Goal: Task Accomplishment & Management: Manage account settings

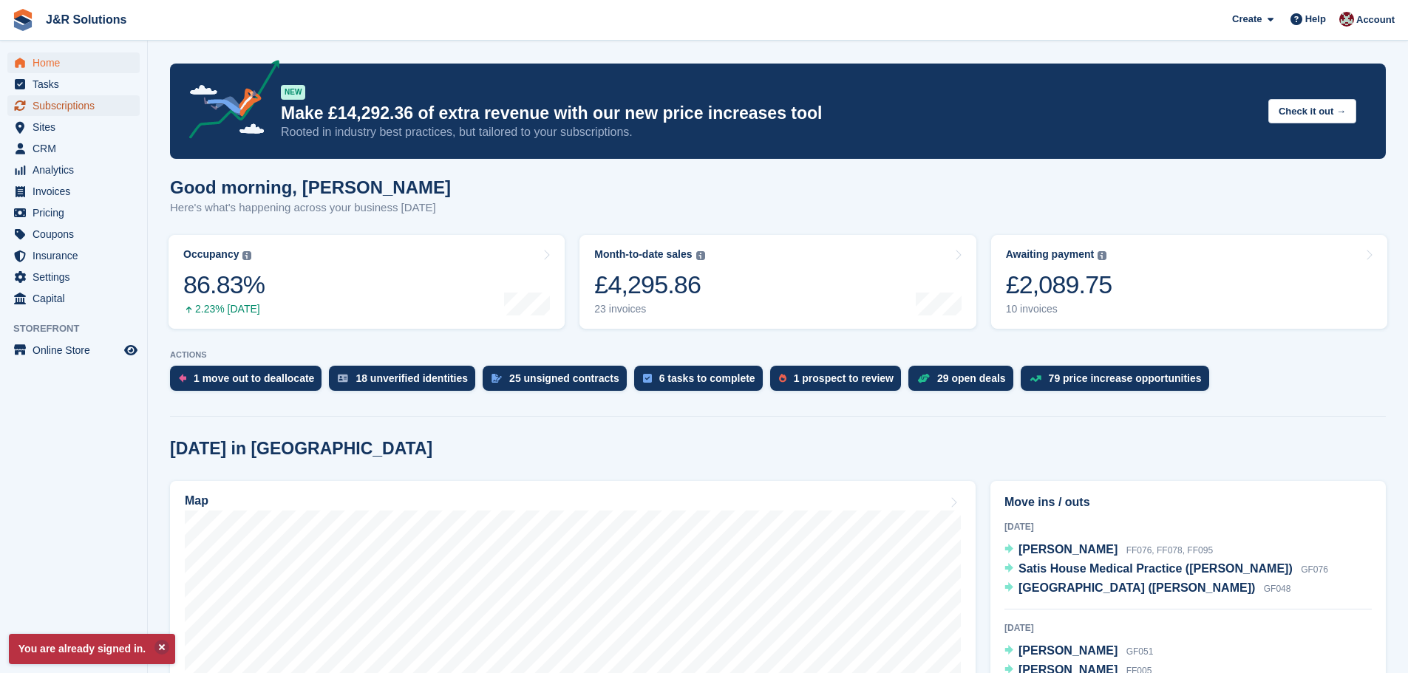
click at [44, 98] on span "Subscriptions" at bounding box center [77, 105] width 89 height 21
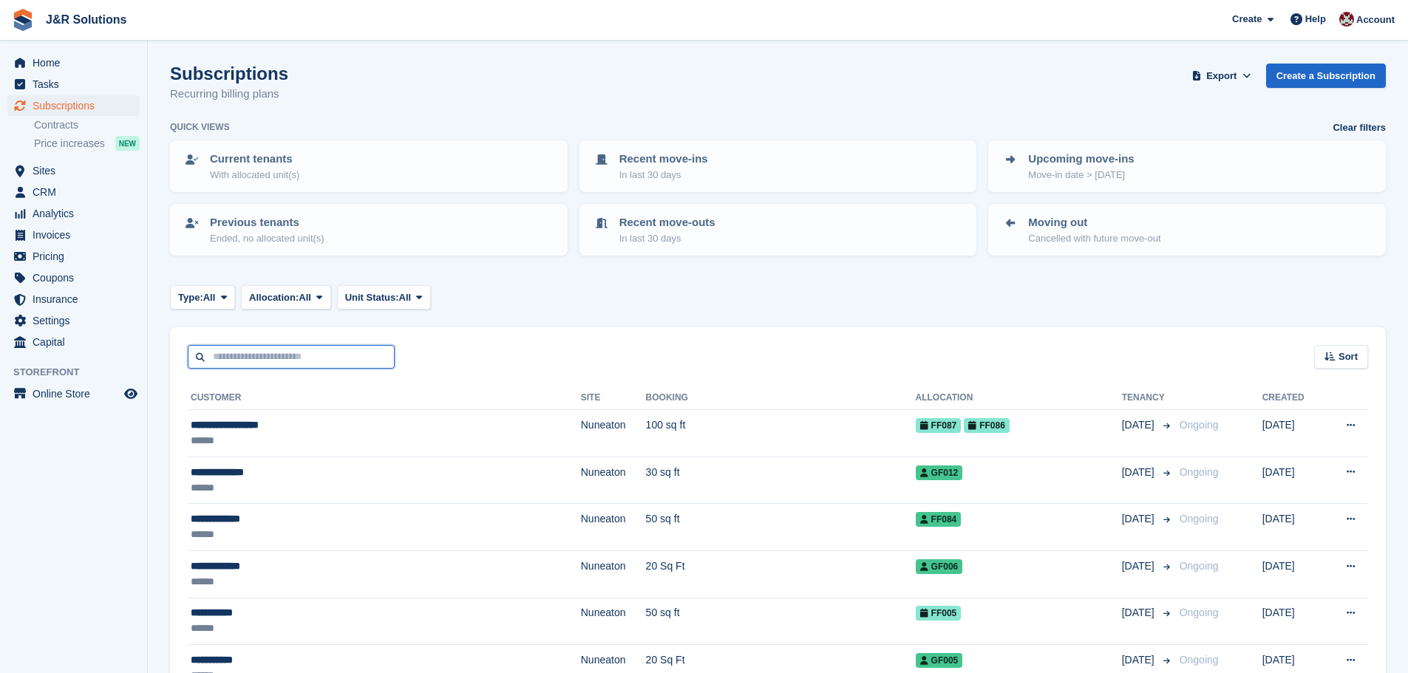
click at [276, 351] on input "text" at bounding box center [291, 357] width 207 height 24
type input "*"
type input "********"
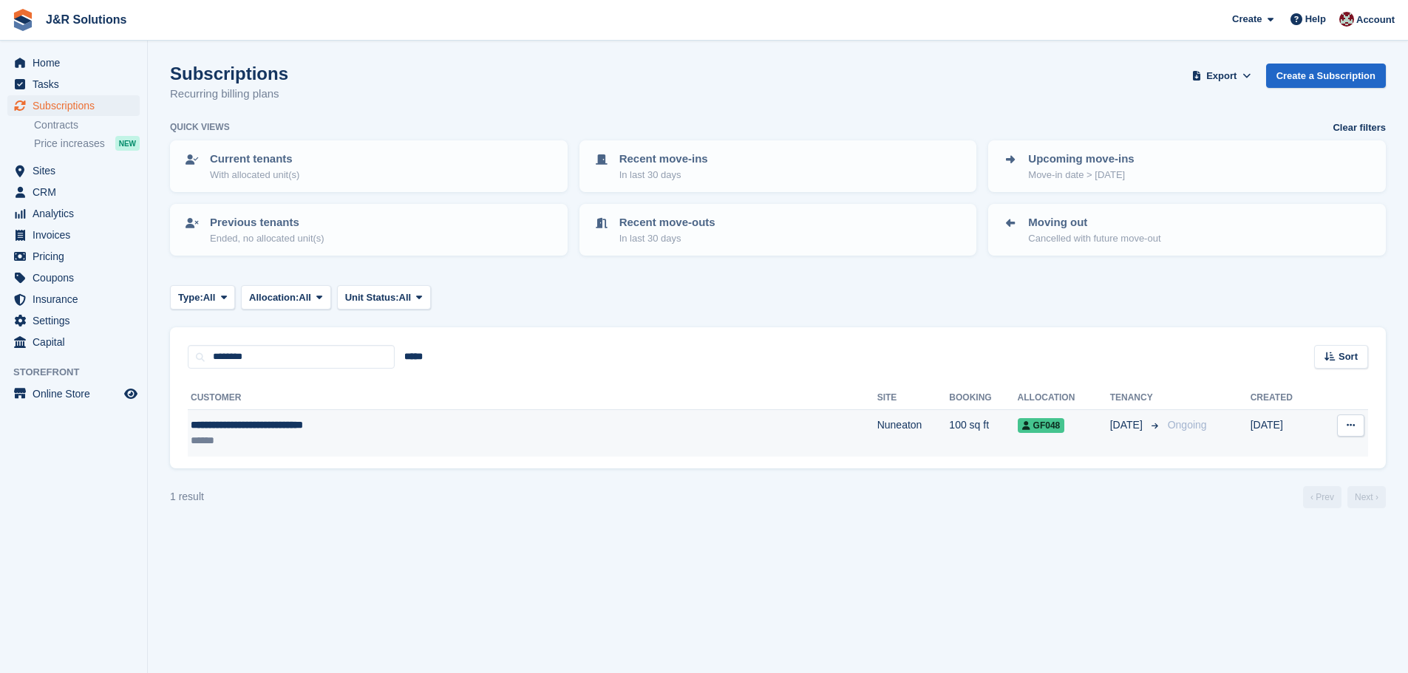
click at [381, 434] on div "******" at bounding box center [404, 441] width 426 height 16
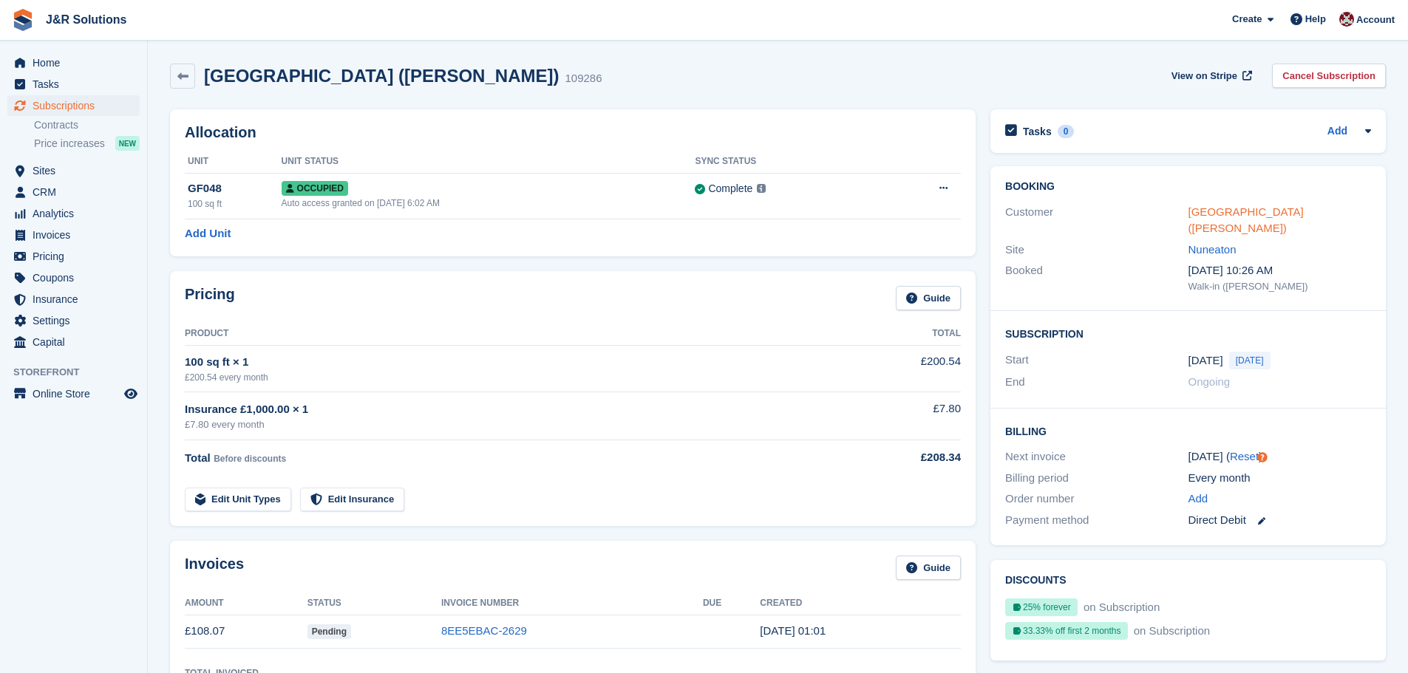
click at [1264, 215] on link "[GEOGRAPHIC_DATA] ([PERSON_NAME])" at bounding box center [1245, 220] width 115 height 30
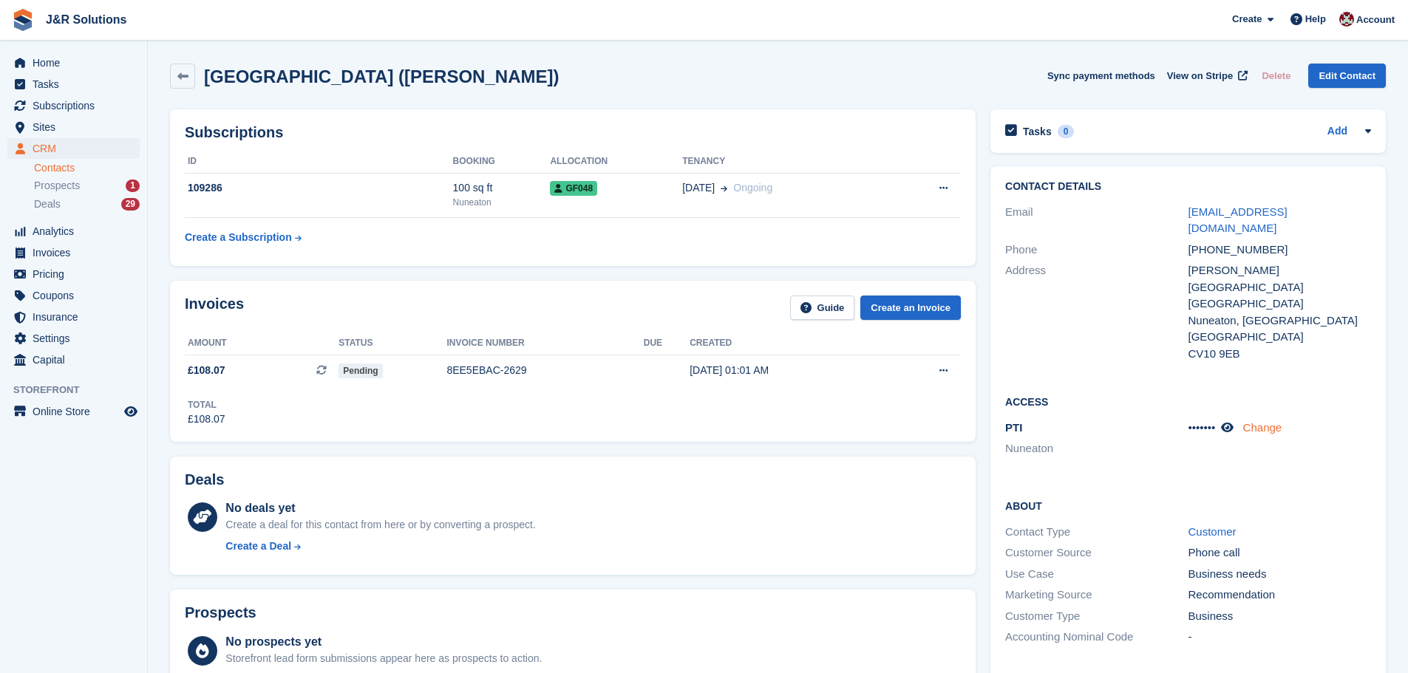
click at [1250, 421] on link "Change" at bounding box center [1262, 427] width 39 height 13
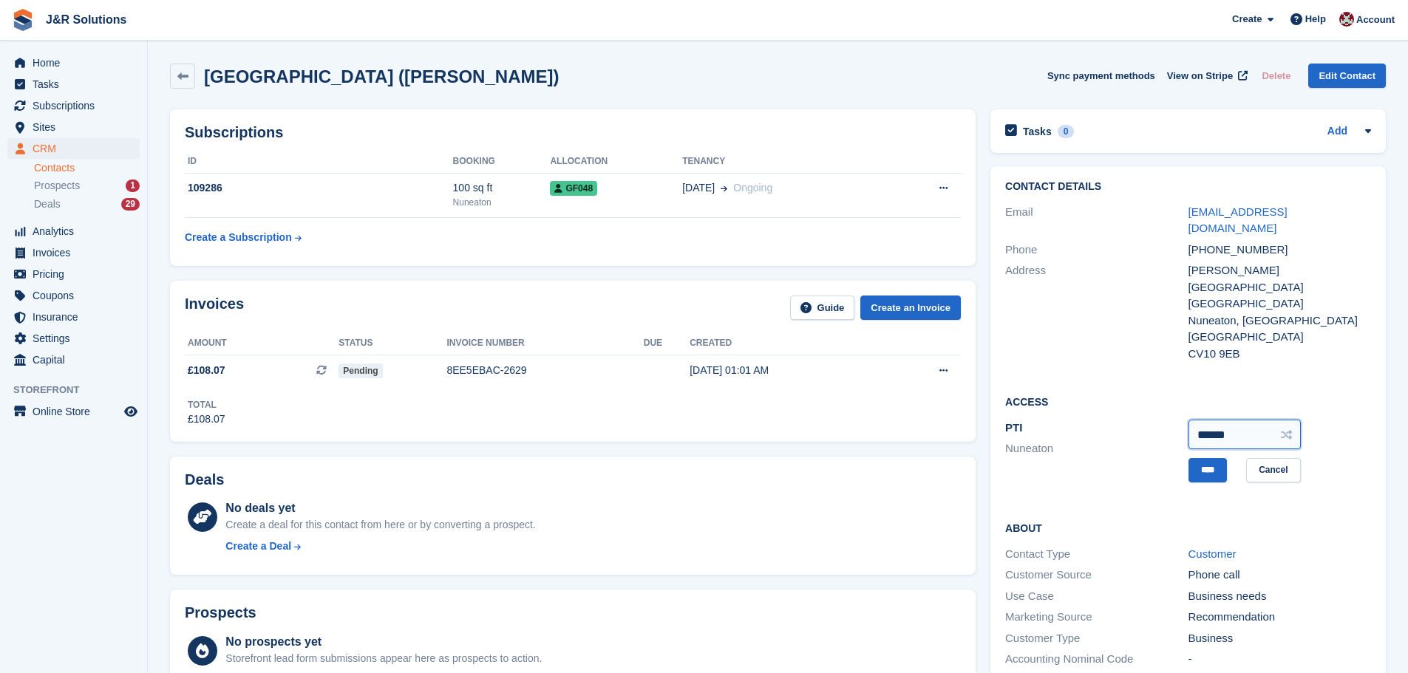
drag, startPoint x: 1246, startPoint y: 403, endPoint x: 1074, endPoint y: 398, distance: 171.5
click at [1098, 417] on div "PTI Nuneaton ****** **** Cancel" at bounding box center [1188, 450] width 366 height 67
type input "******"
click at [1221, 458] on input "****" at bounding box center [1207, 470] width 38 height 24
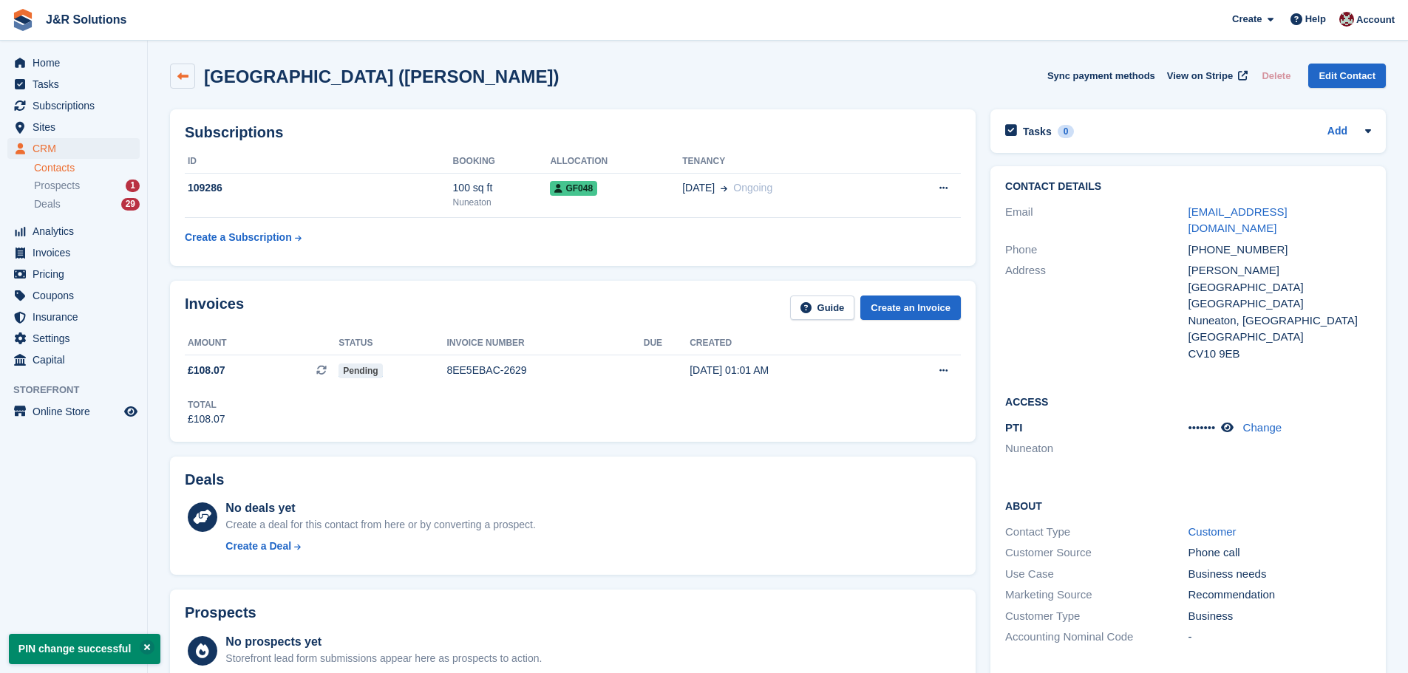
click at [180, 68] on link at bounding box center [182, 76] width 25 height 25
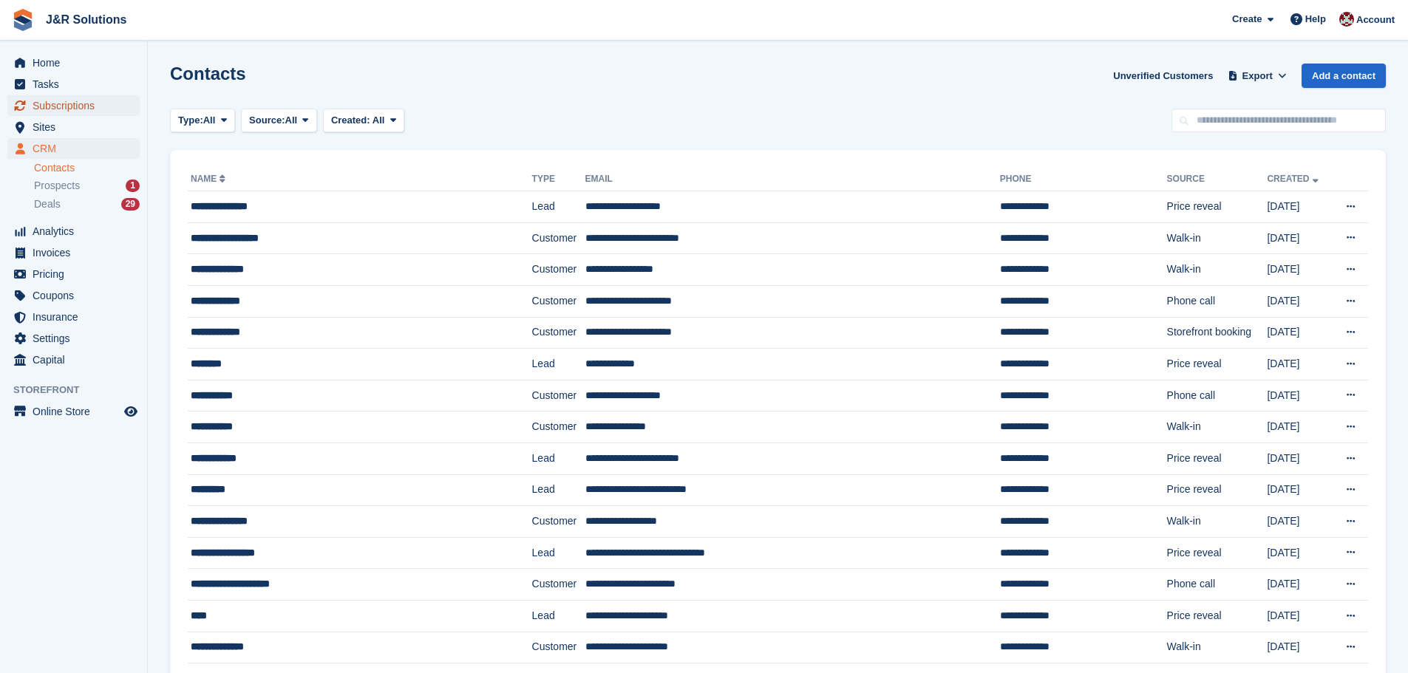
click at [50, 102] on span "Subscriptions" at bounding box center [77, 105] width 89 height 21
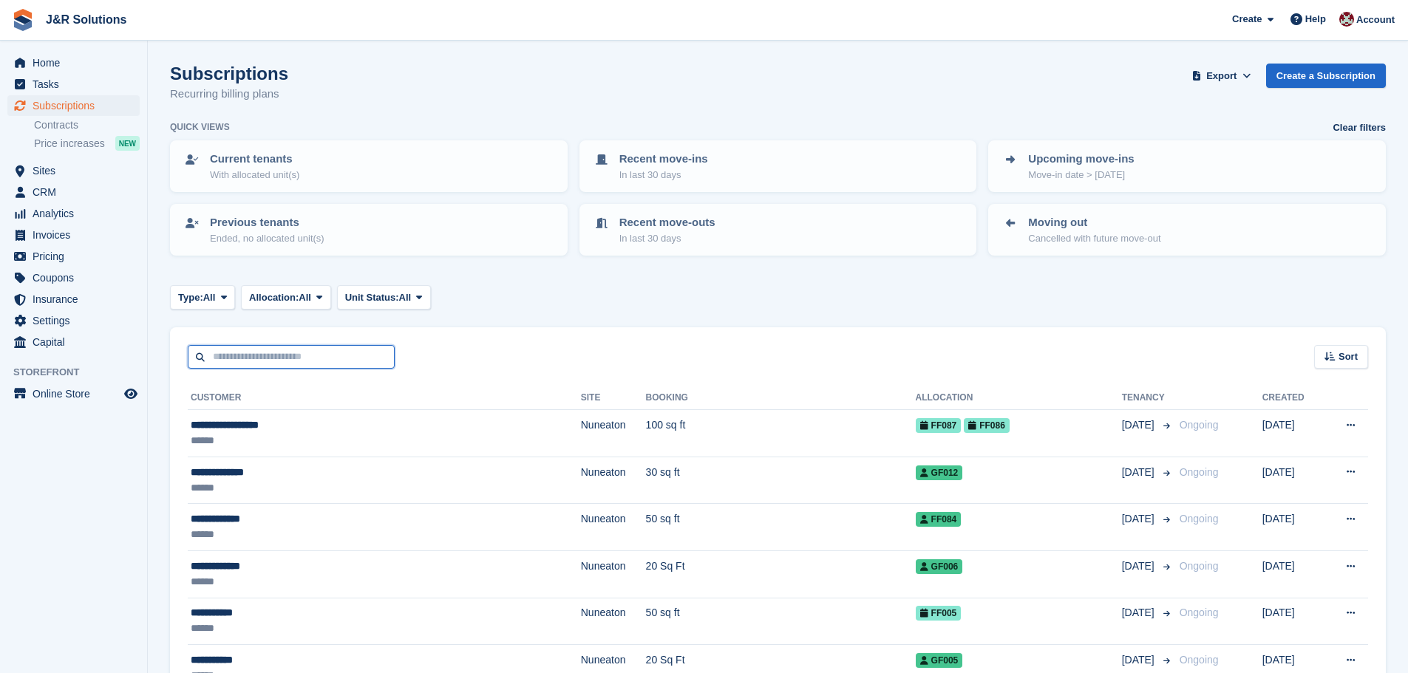
click at [327, 360] on input "text" at bounding box center [291, 357] width 207 height 24
type input "*****"
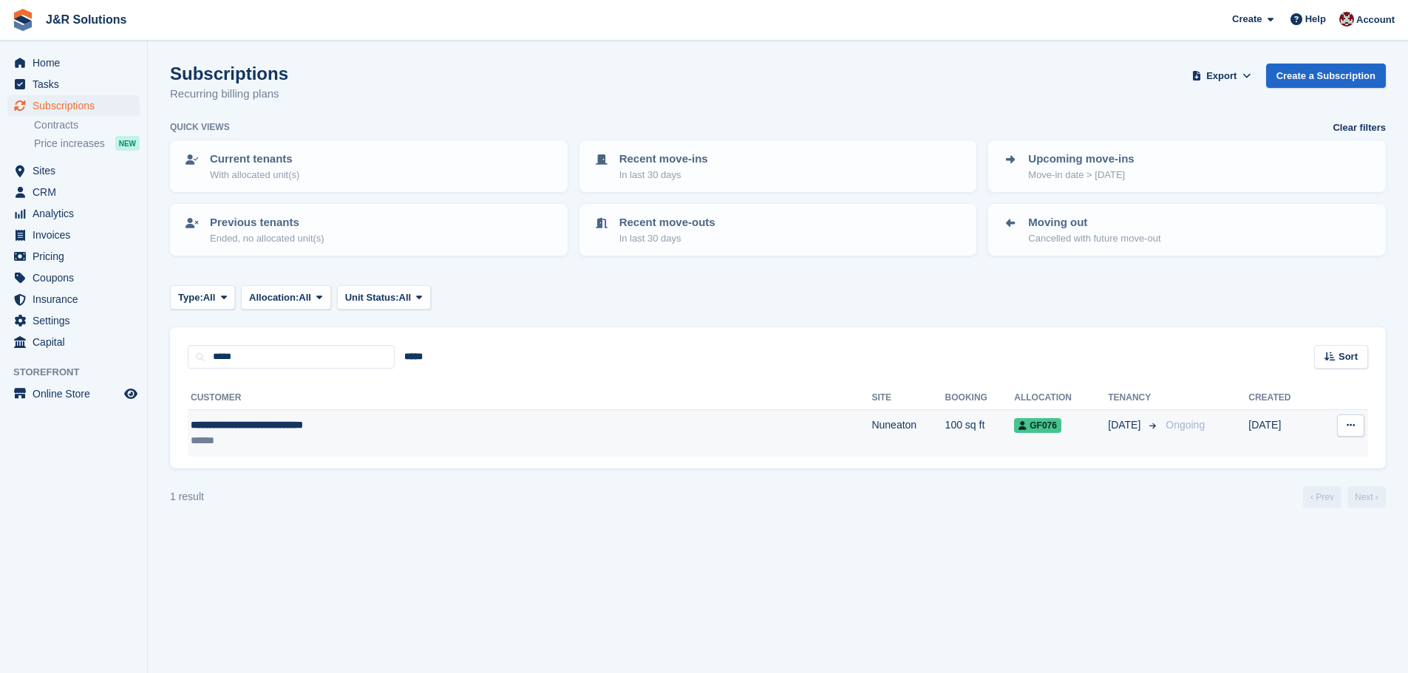
click at [321, 437] on div "******" at bounding box center [399, 441] width 416 height 16
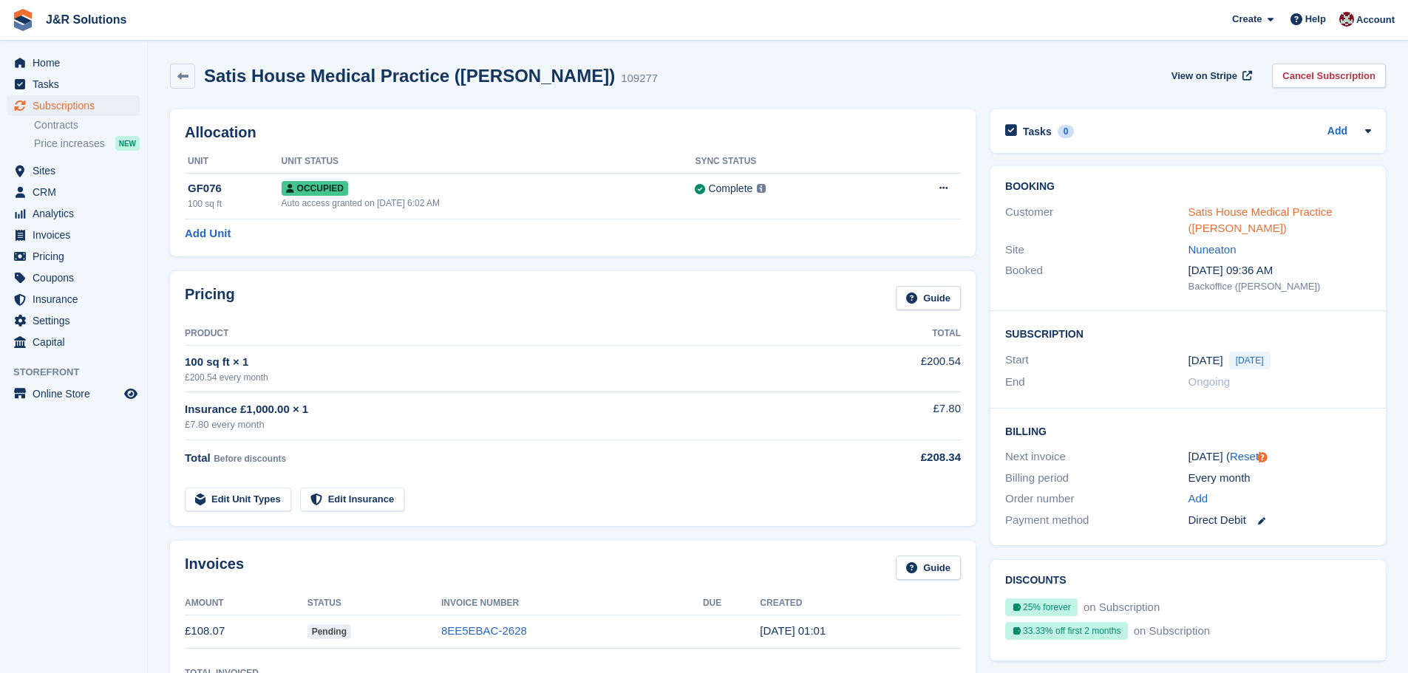
click at [1245, 211] on link "Satis House Medical Practice (Emma Gaylor)" at bounding box center [1260, 220] width 144 height 30
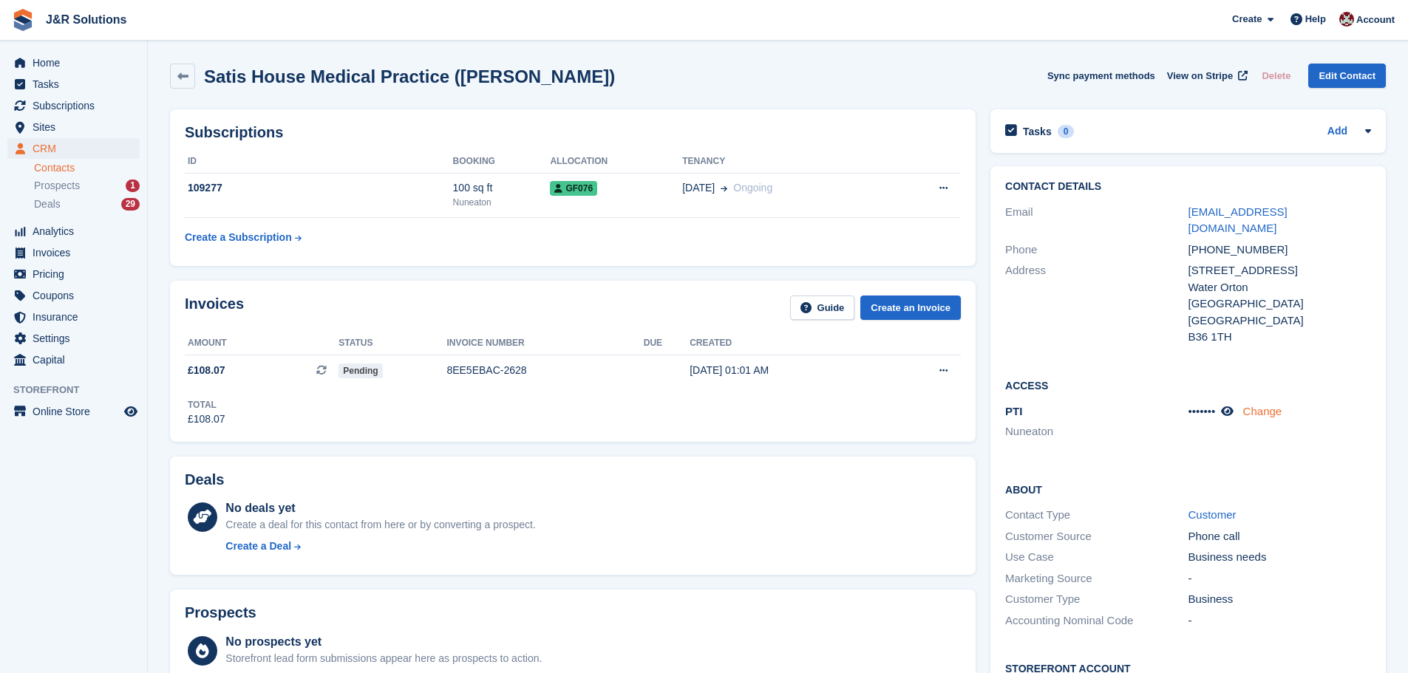
click at [1262, 409] on link "Change" at bounding box center [1262, 411] width 39 height 13
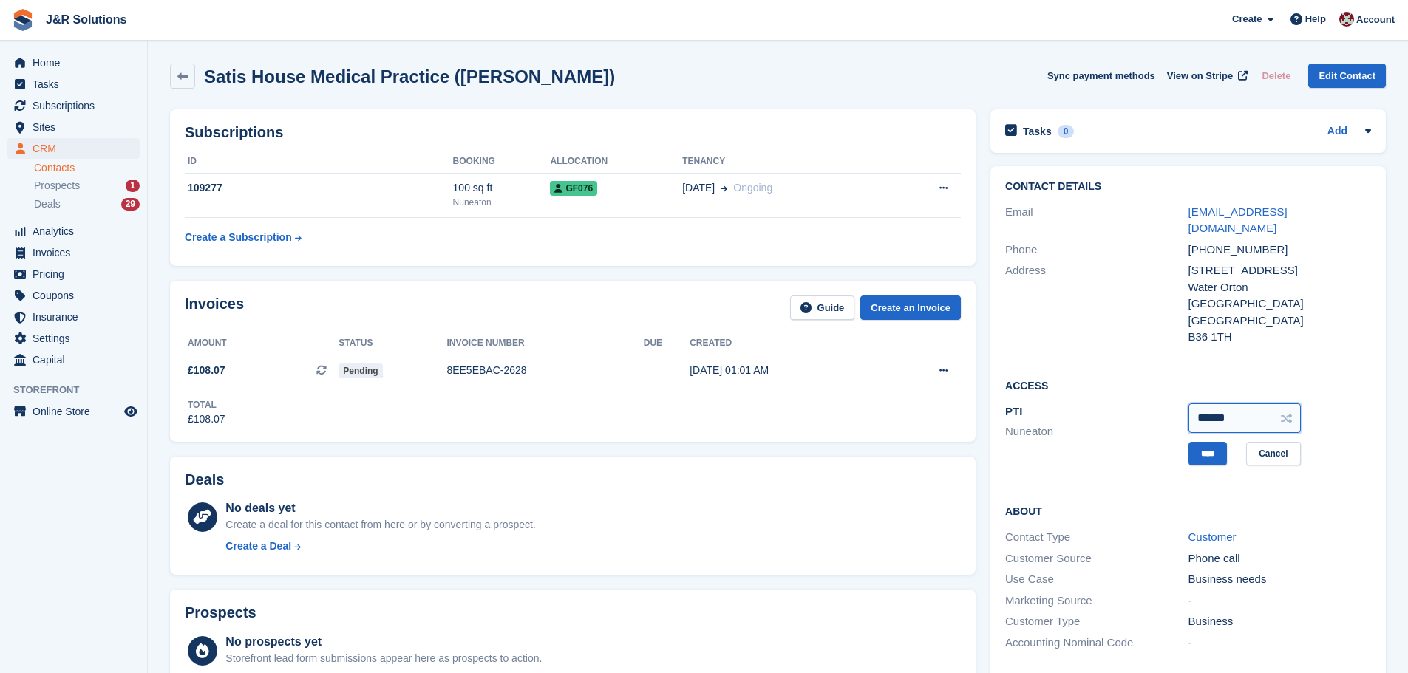
drag, startPoint x: 1239, startPoint y: 417, endPoint x: 1143, endPoint y: 417, distance: 96.1
click at [1143, 417] on div "PTI [GEOGRAPHIC_DATA] ****** **** Cancel" at bounding box center [1188, 434] width 366 height 67
type input "******"
click at [1213, 448] on input "****" at bounding box center [1207, 454] width 38 height 24
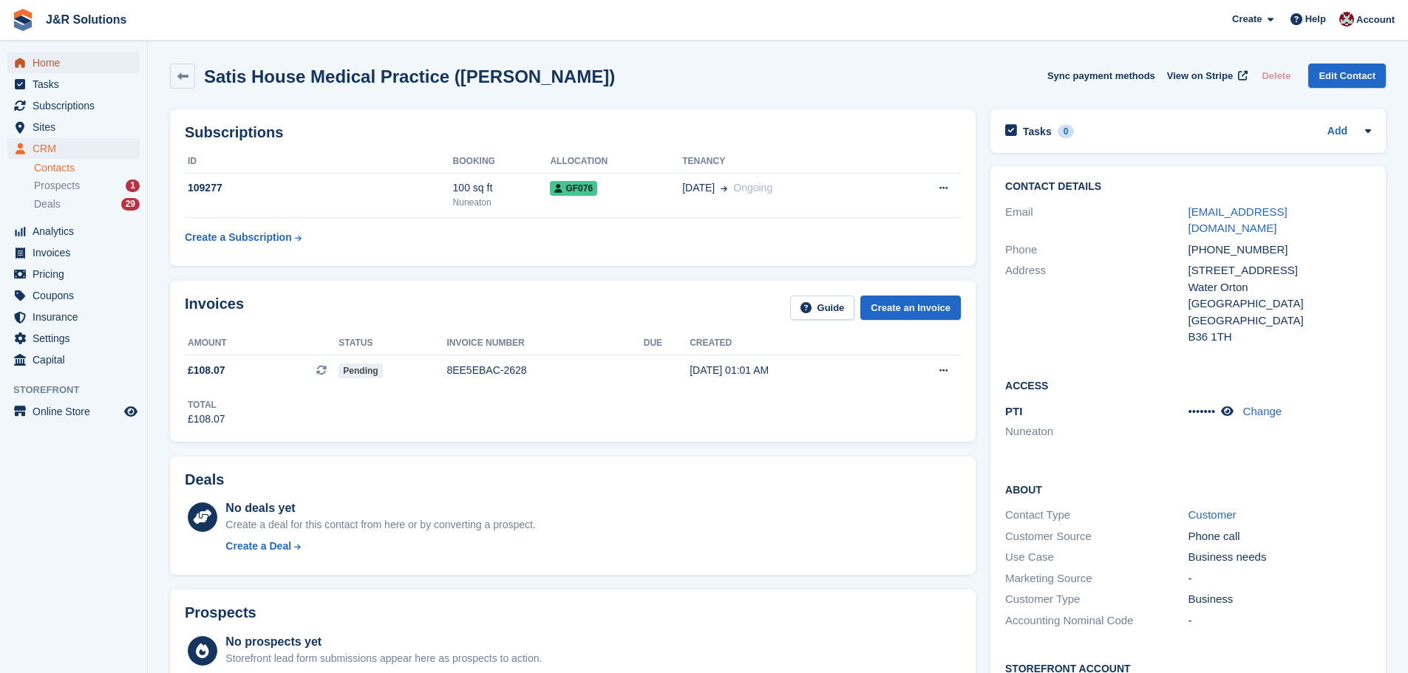
click at [58, 62] on span "Home" at bounding box center [77, 62] width 89 height 21
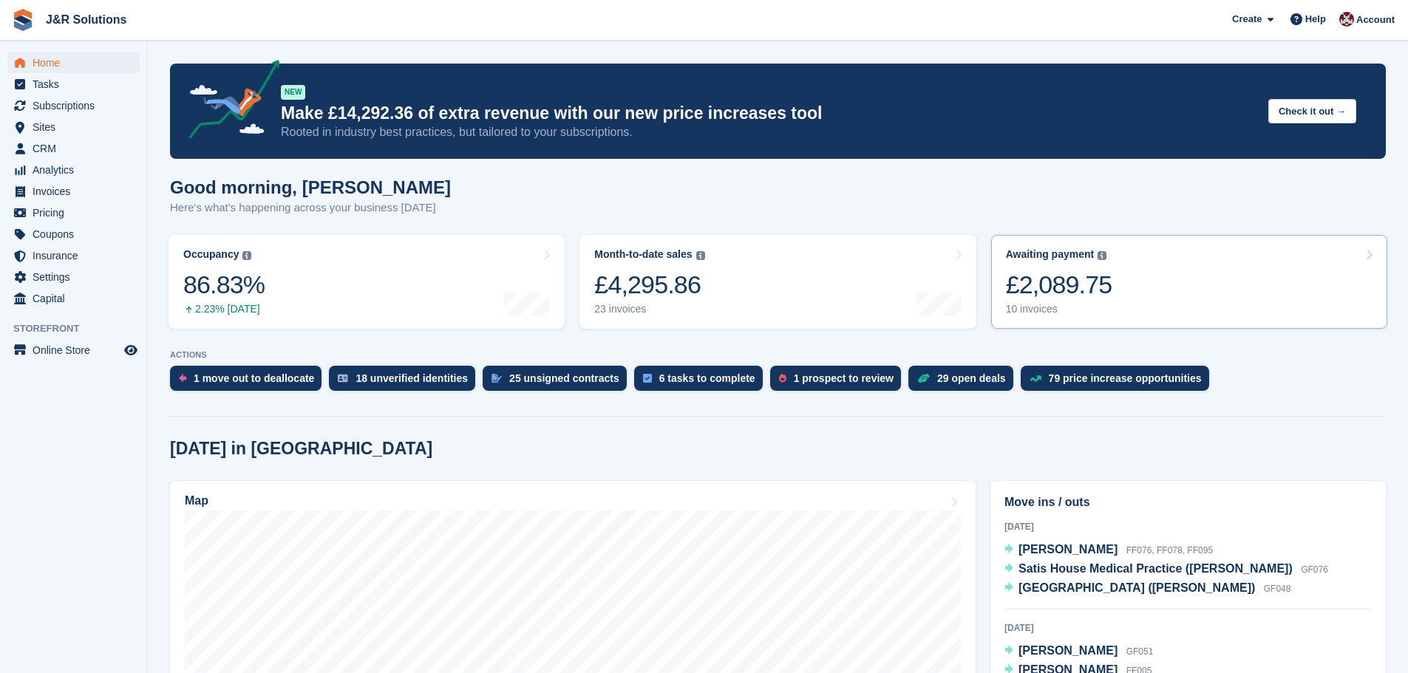
click at [1023, 312] on div "10 invoices" at bounding box center [1059, 309] width 106 height 13
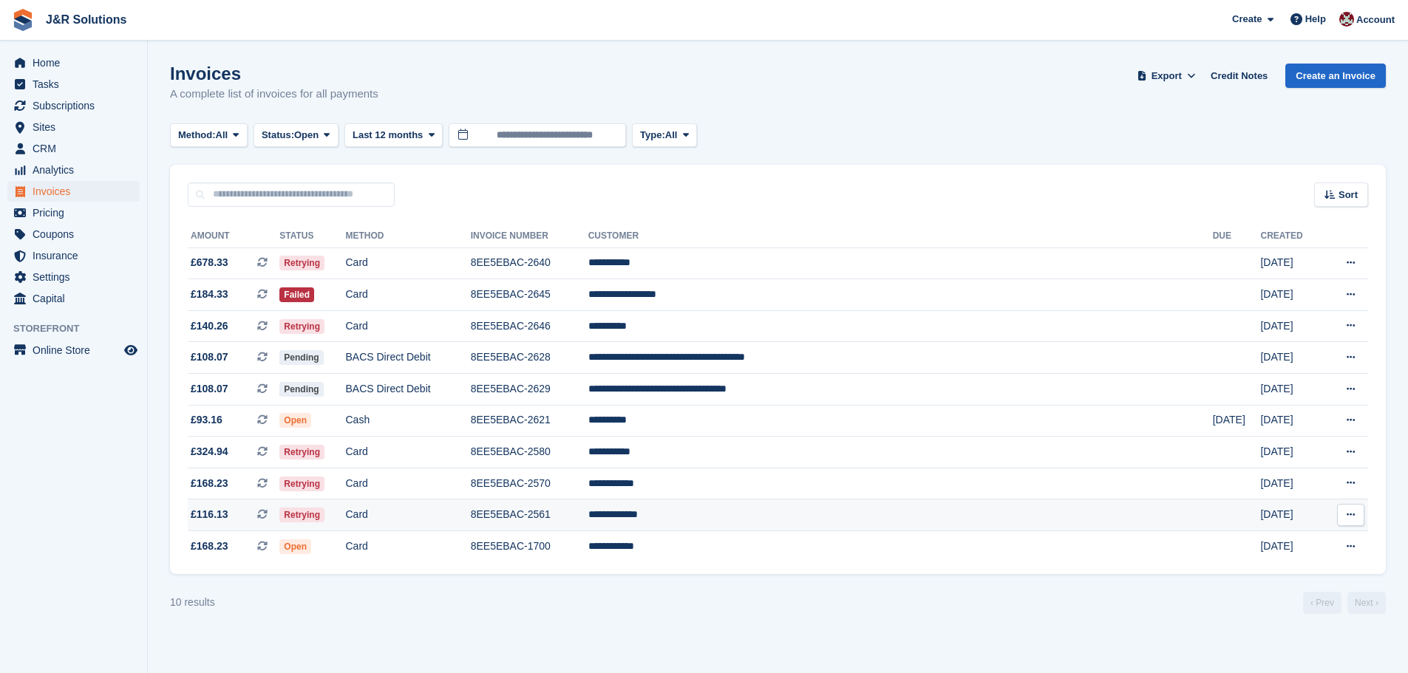
click at [758, 512] on td "**********" at bounding box center [900, 516] width 624 height 32
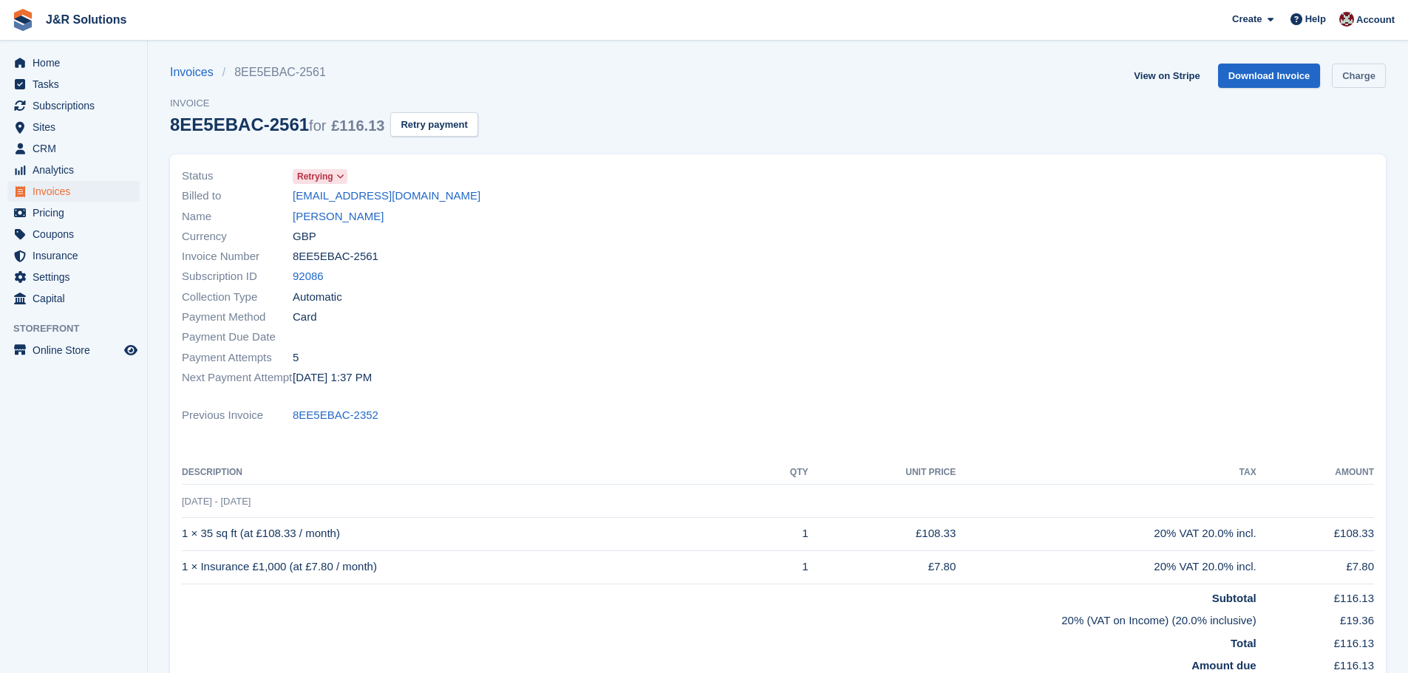
click at [1346, 72] on link "Charge" at bounding box center [1359, 76] width 54 height 24
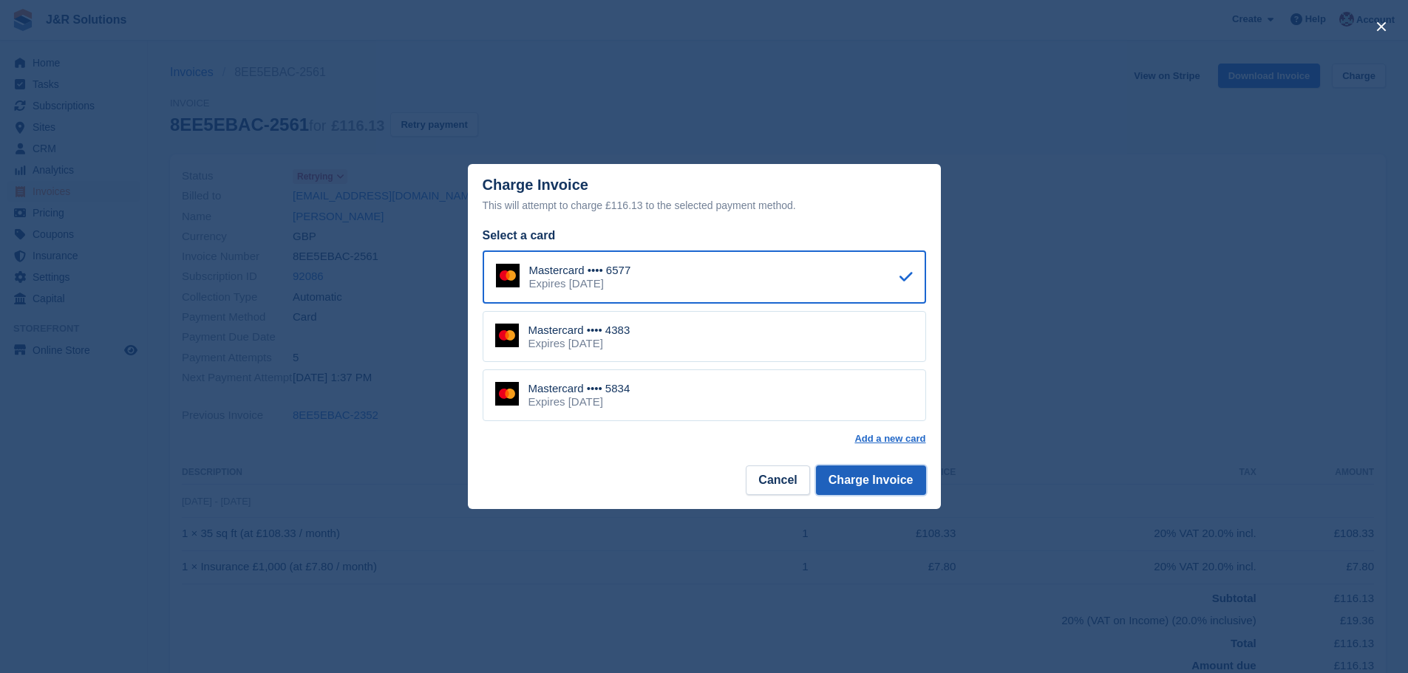
click at [876, 475] on button "Charge Invoice" at bounding box center [871, 481] width 110 height 30
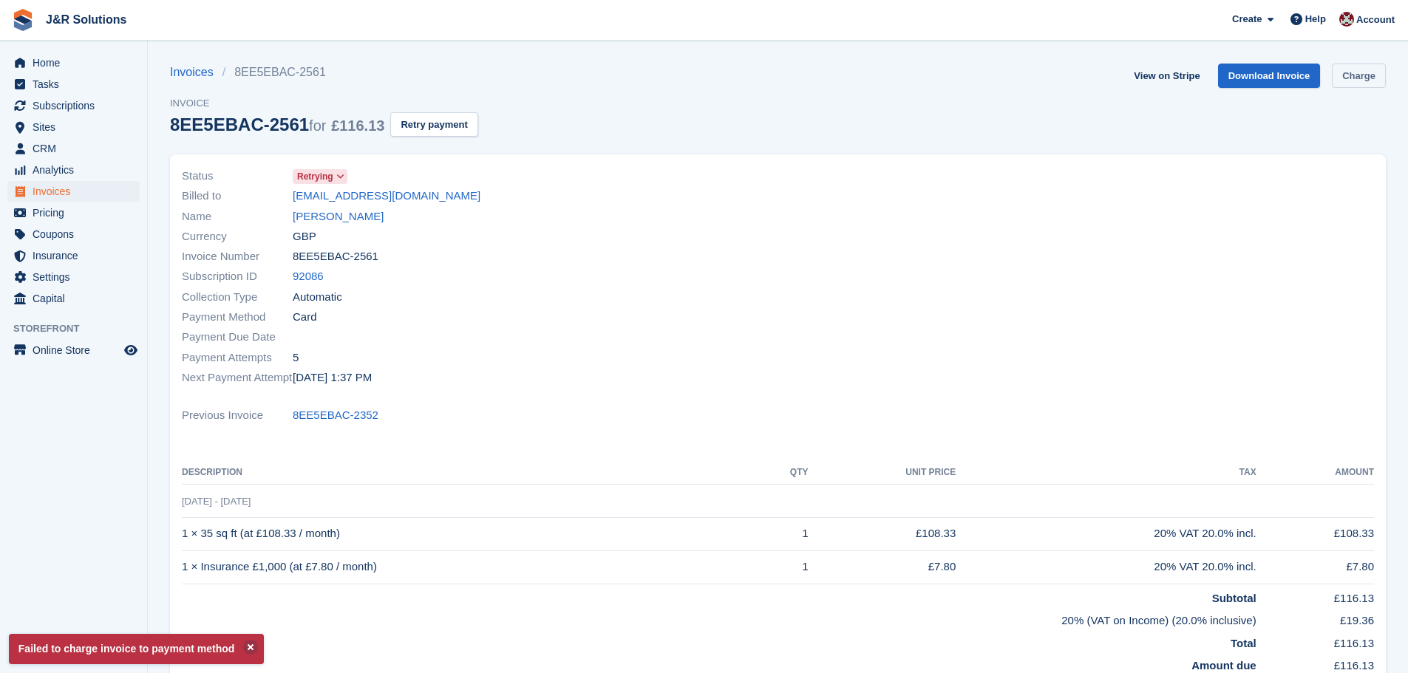
click at [1348, 67] on link "Charge" at bounding box center [1359, 76] width 54 height 24
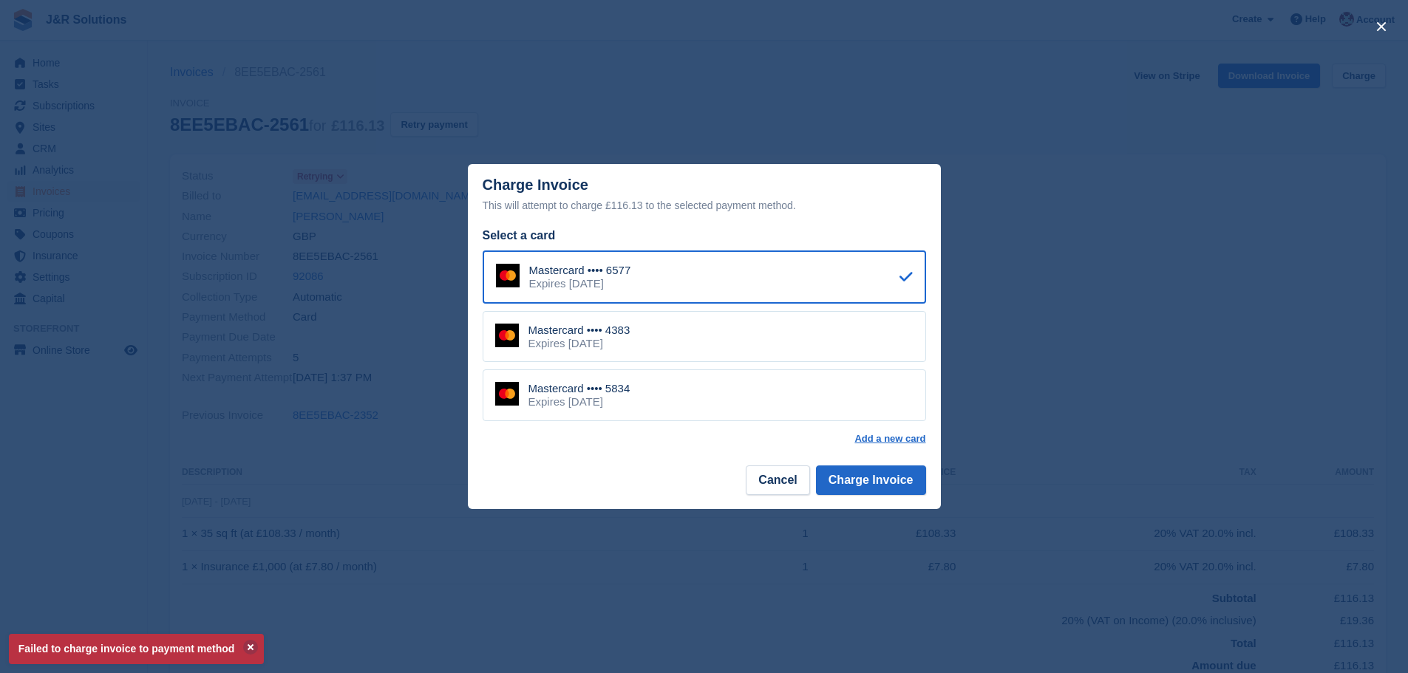
click at [800, 342] on div "Mastercard •••• 4383 Expires [DATE]" at bounding box center [704, 337] width 443 height 52
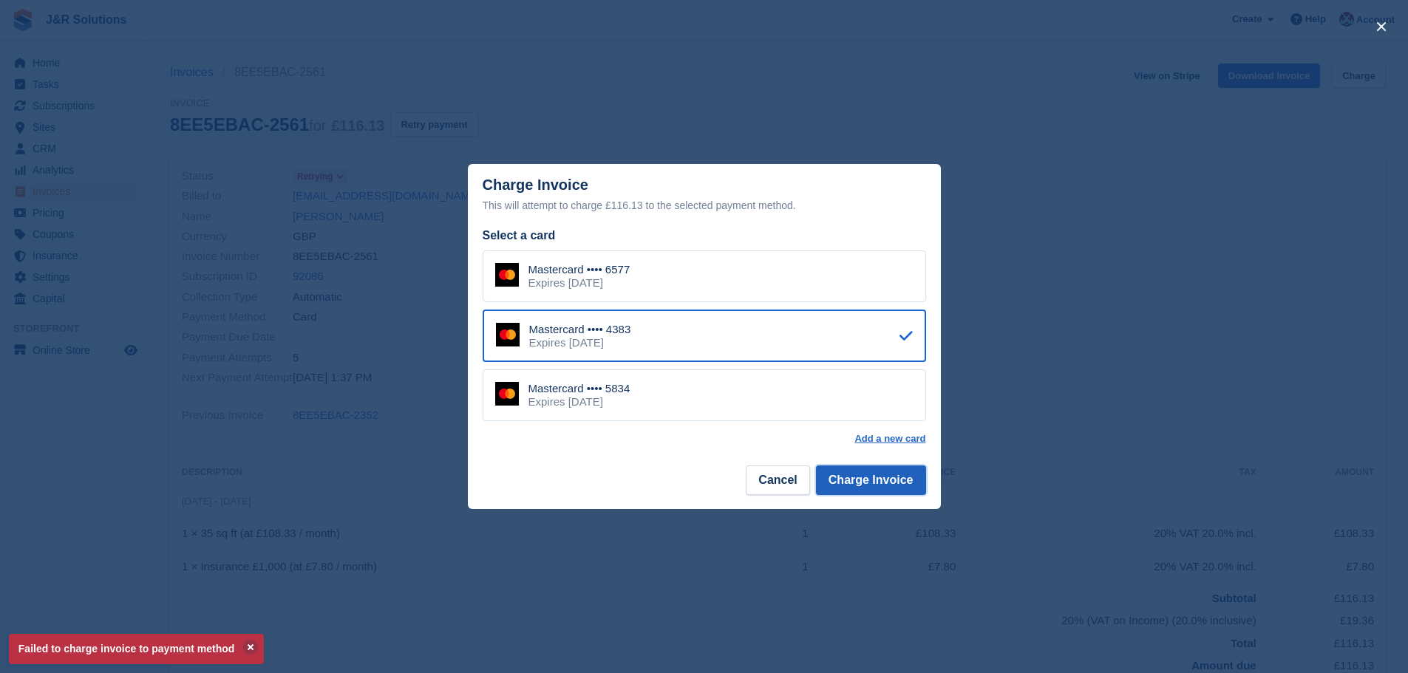
click at [852, 477] on button "Charge Invoice" at bounding box center [871, 481] width 110 height 30
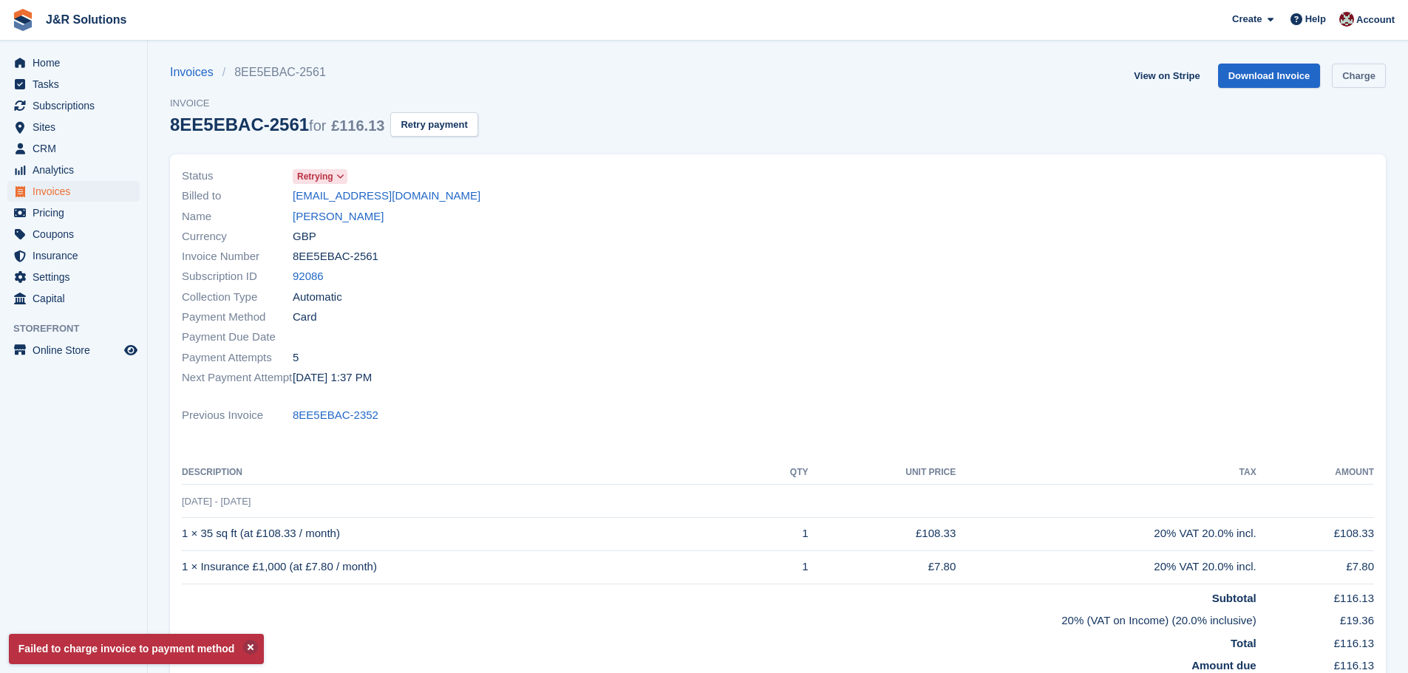
click at [1354, 73] on link "Charge" at bounding box center [1359, 76] width 54 height 24
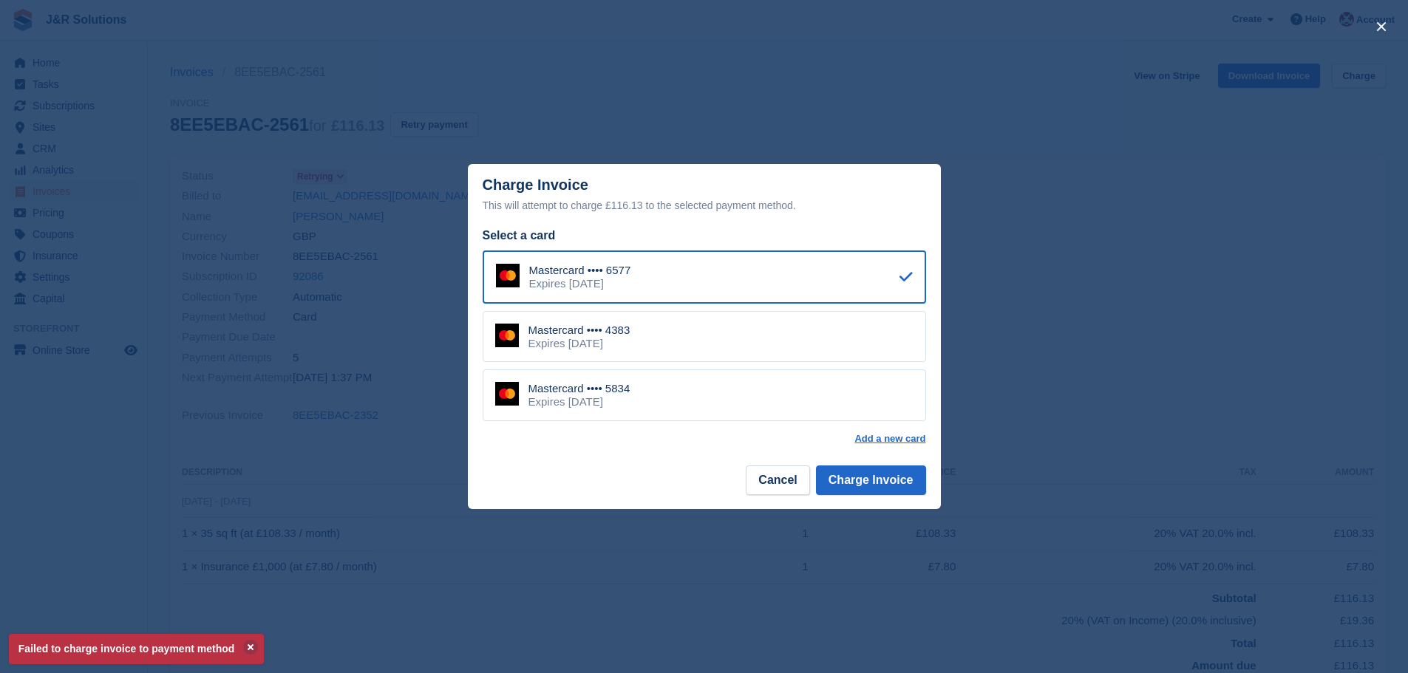
click at [746, 403] on div "Mastercard •••• 5834 Expires July 2030" at bounding box center [704, 395] width 443 height 52
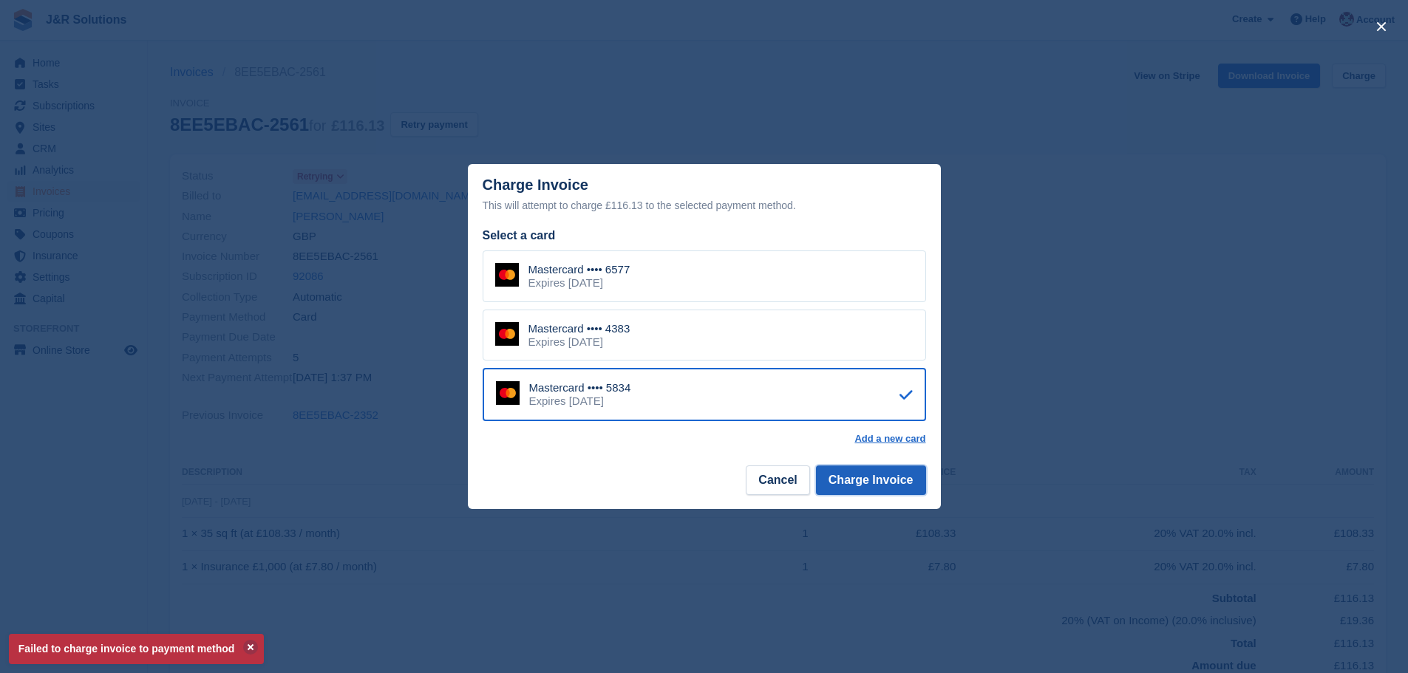
click at [840, 477] on button "Charge Invoice" at bounding box center [871, 481] width 110 height 30
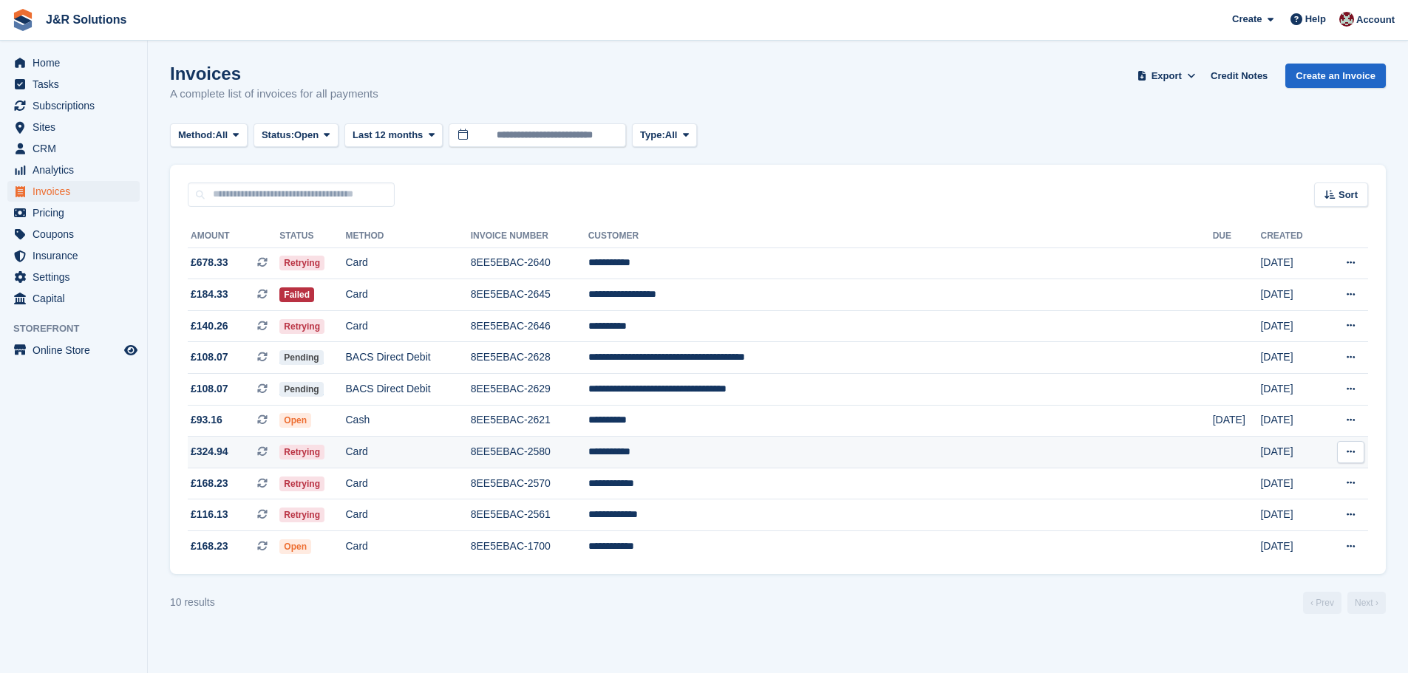
click at [588, 449] on td "8EE5EBAC-2580" at bounding box center [529, 453] width 117 height 32
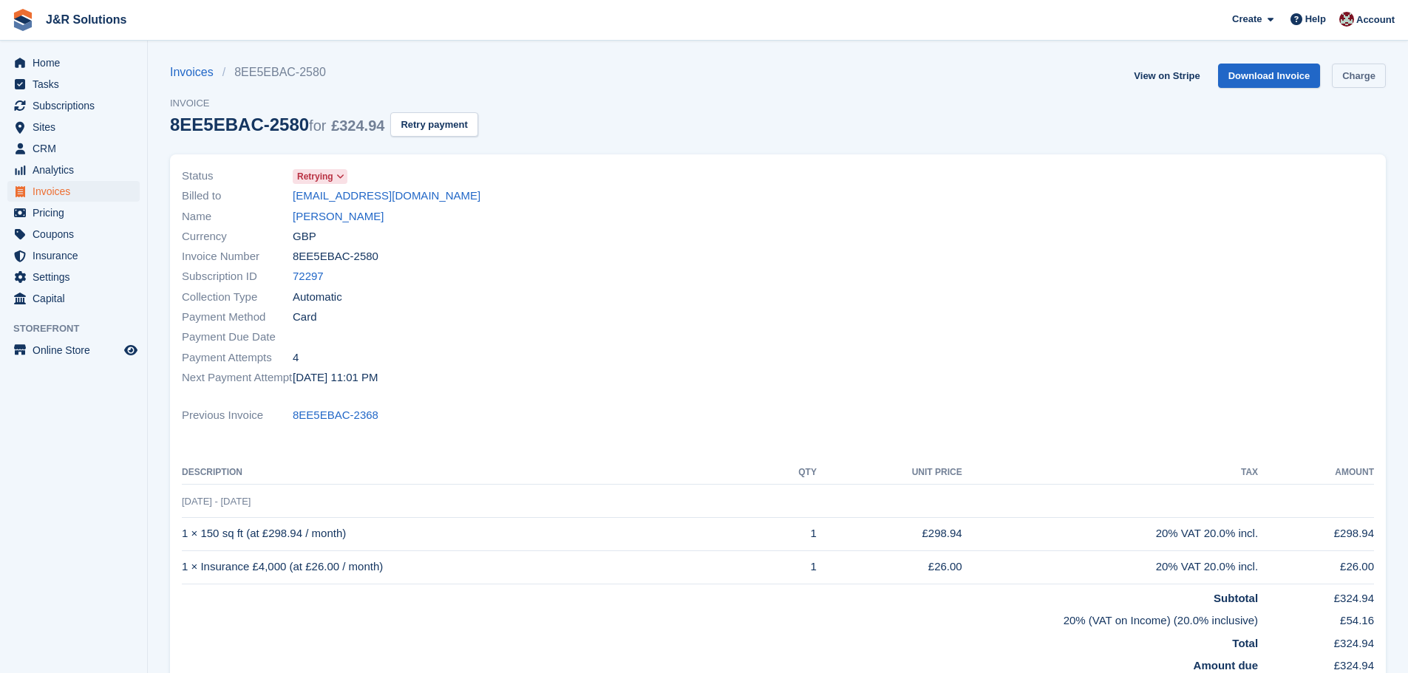
click at [1363, 69] on link "Charge" at bounding box center [1359, 76] width 54 height 24
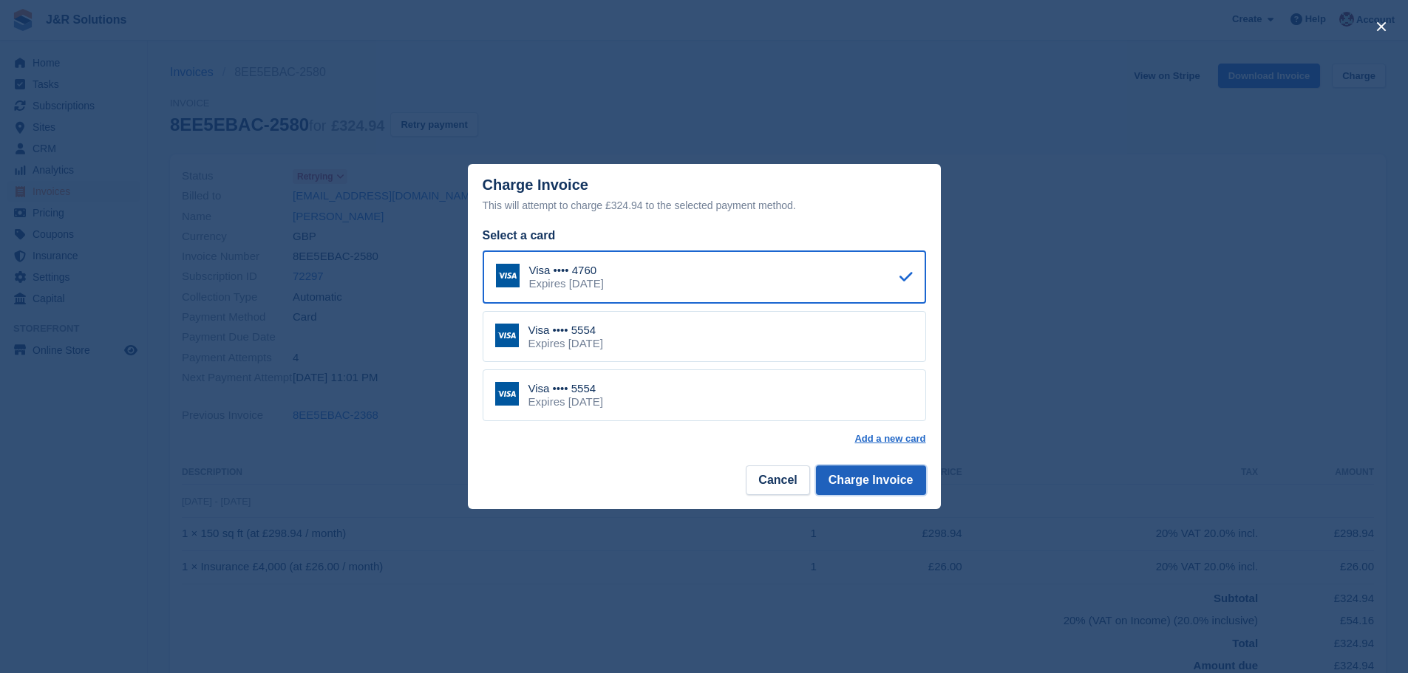
click at [856, 481] on button "Charge Invoice" at bounding box center [871, 481] width 110 height 30
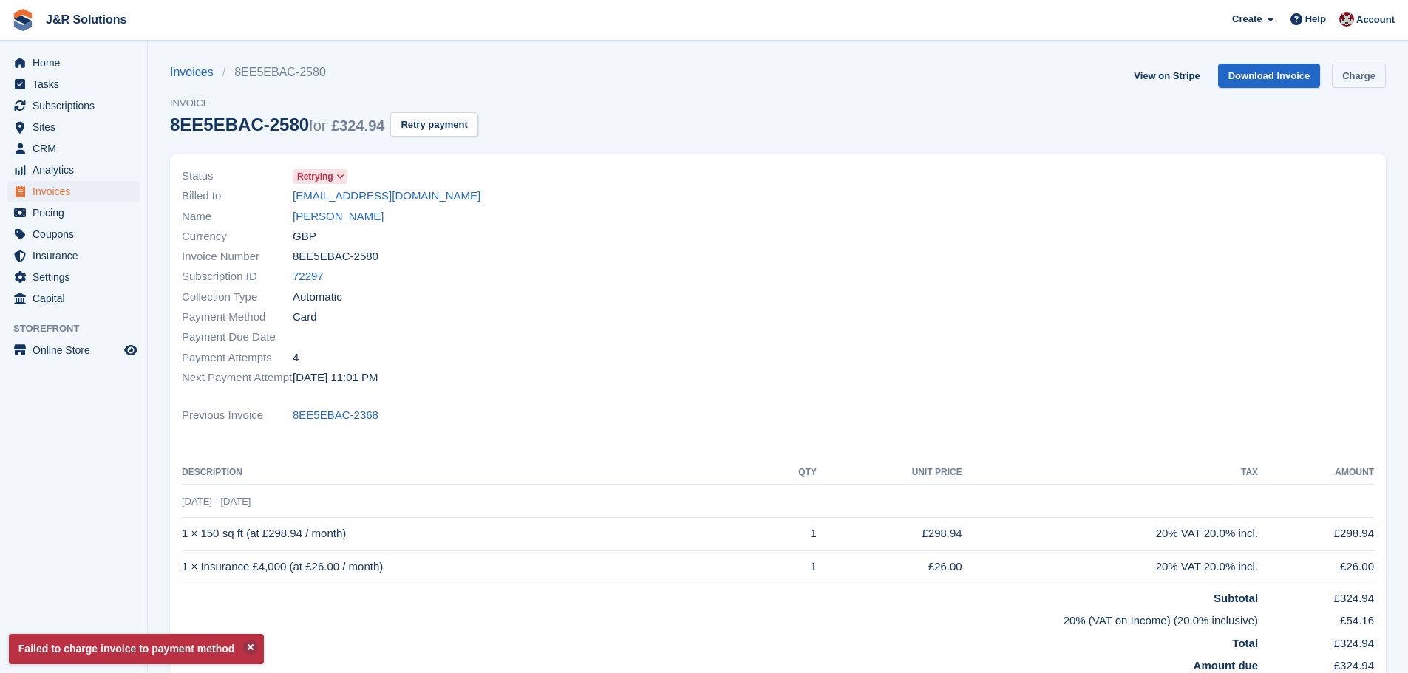
click at [1366, 72] on link "Charge" at bounding box center [1359, 76] width 54 height 24
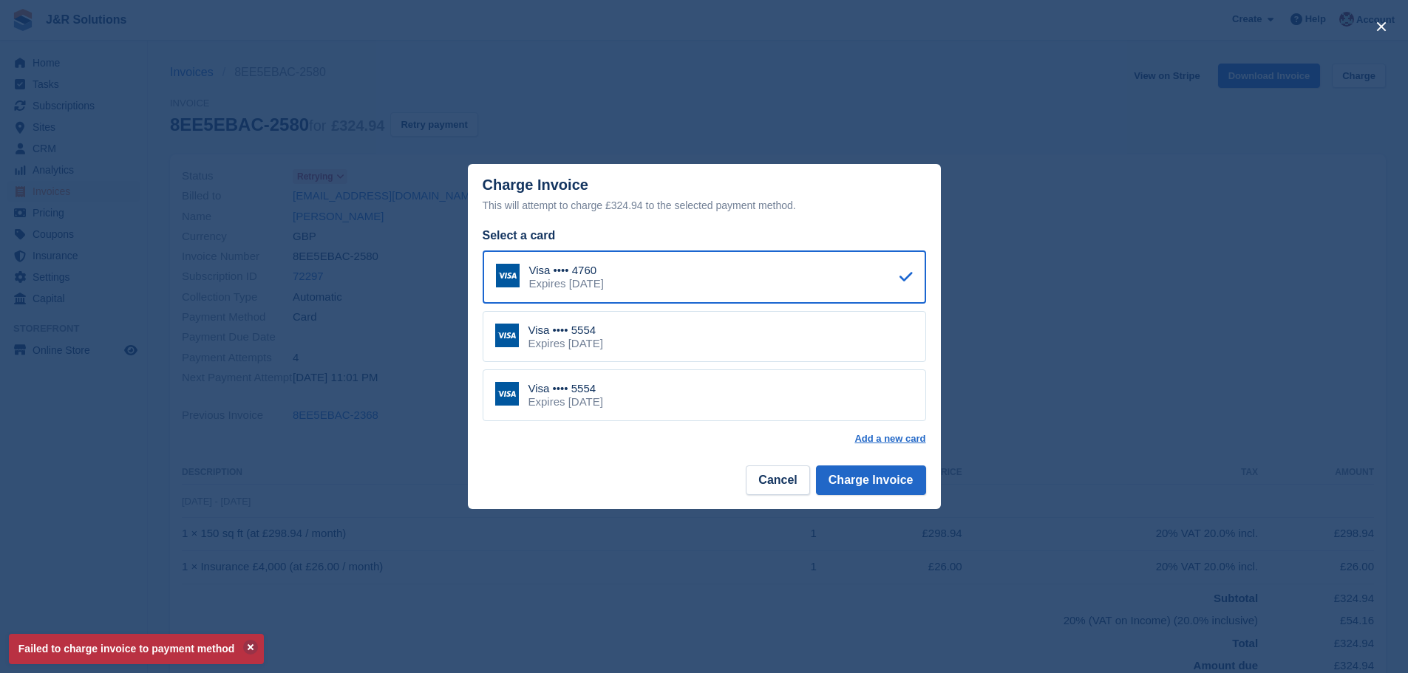
click at [814, 336] on div "Visa •••• 5554 Expires May 2029" at bounding box center [704, 337] width 443 height 52
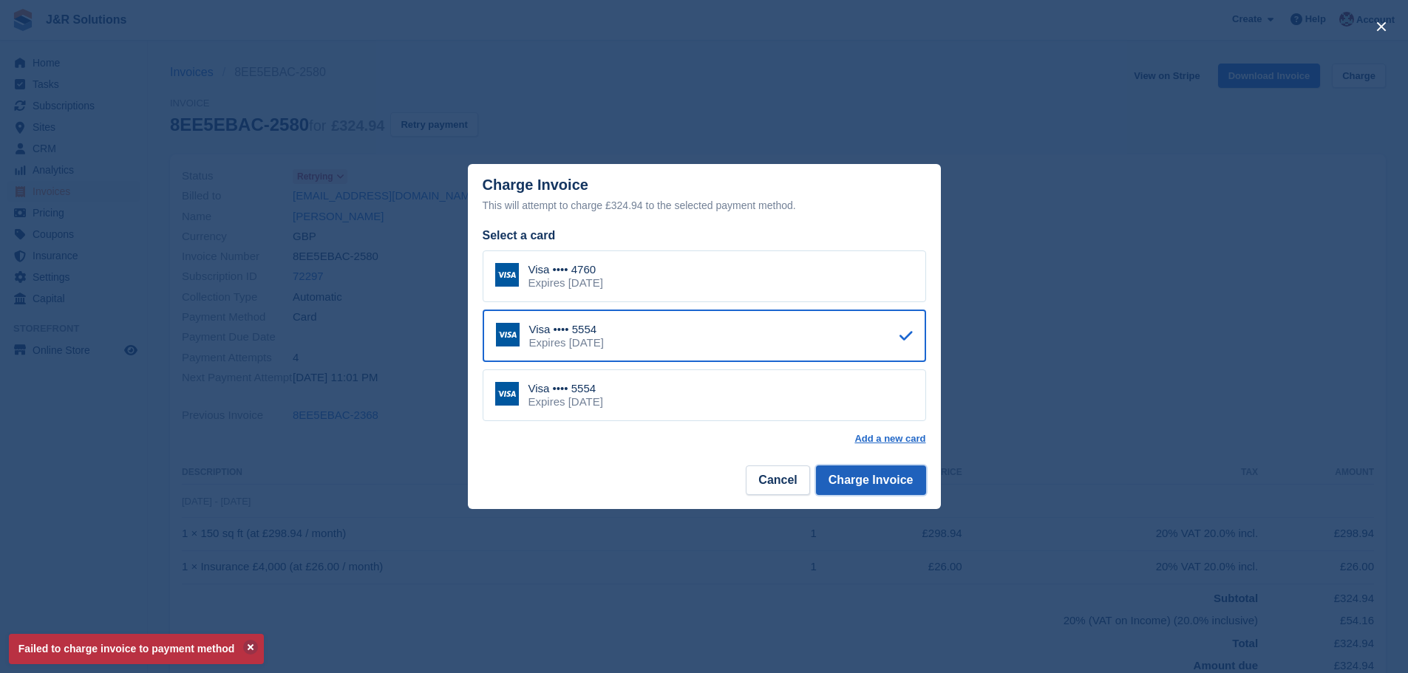
click at [880, 469] on button "Charge Invoice" at bounding box center [871, 481] width 110 height 30
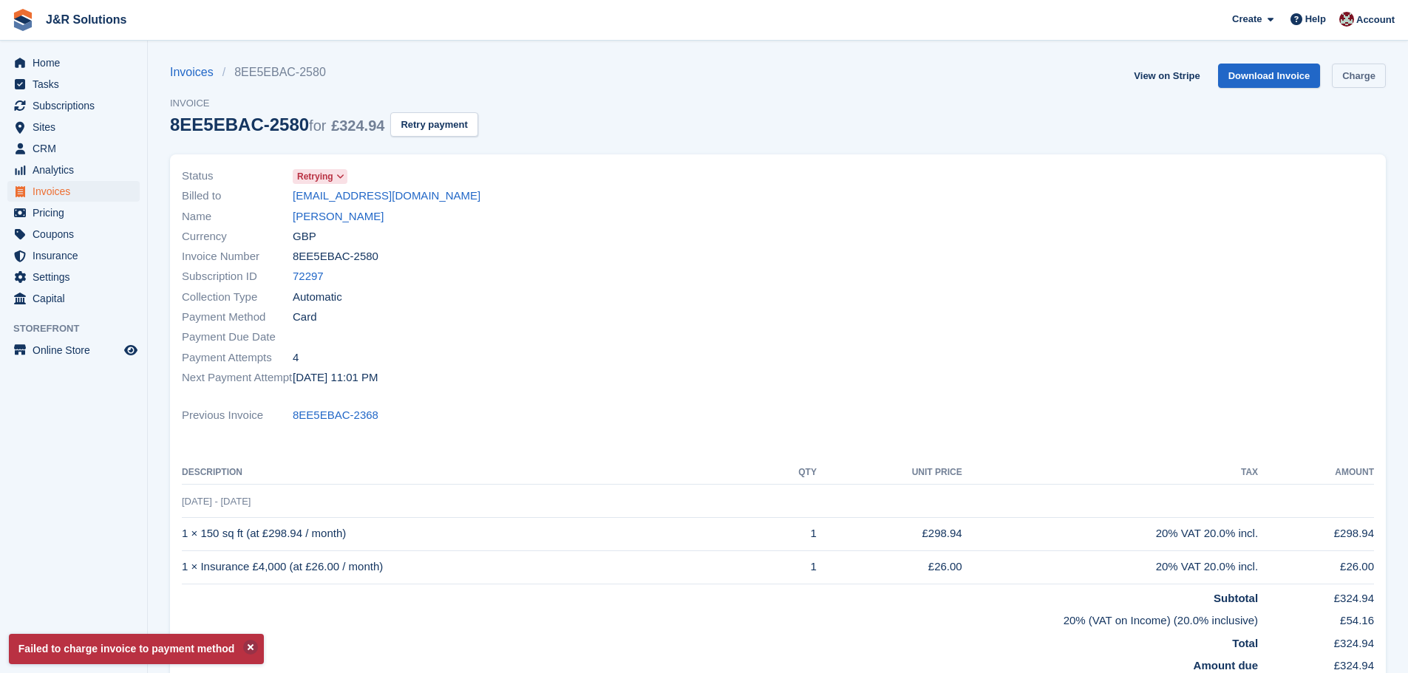
click at [1365, 72] on link "Charge" at bounding box center [1359, 76] width 54 height 24
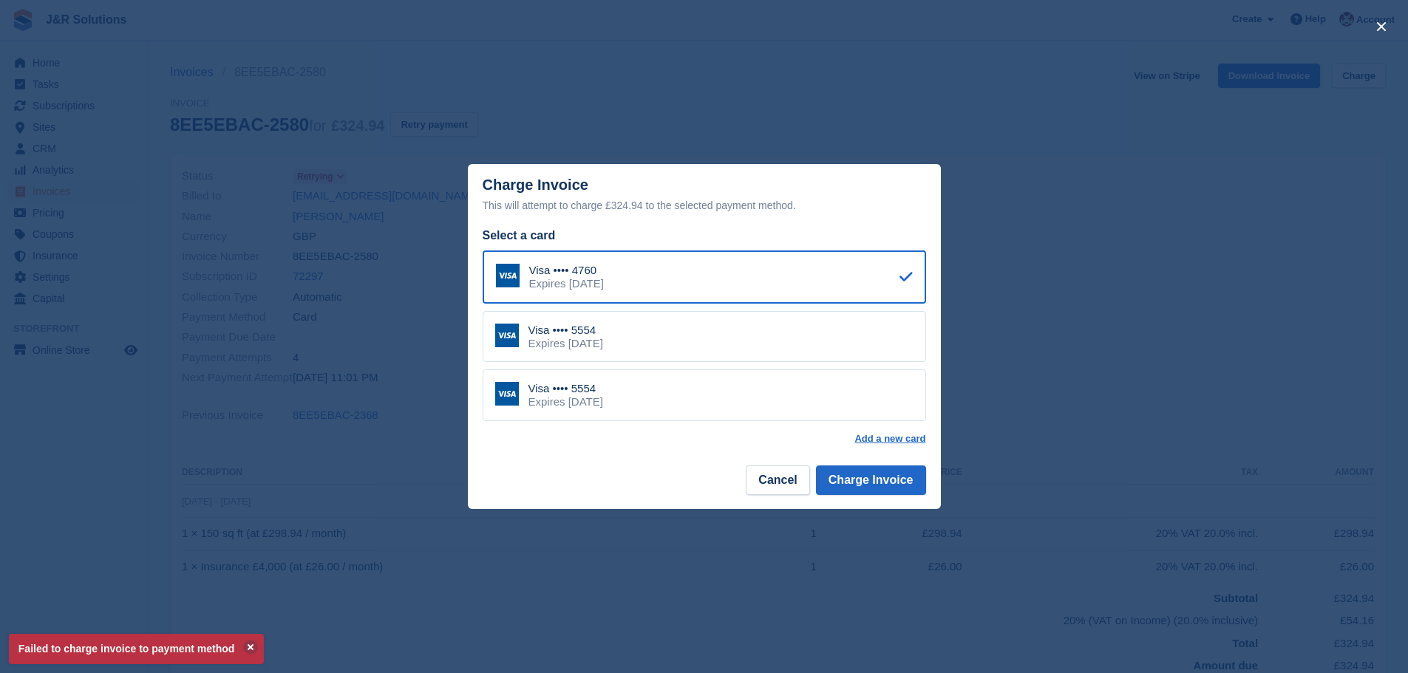
click at [831, 409] on div "Visa •••• 5554 Expires May 2029" at bounding box center [704, 395] width 443 height 52
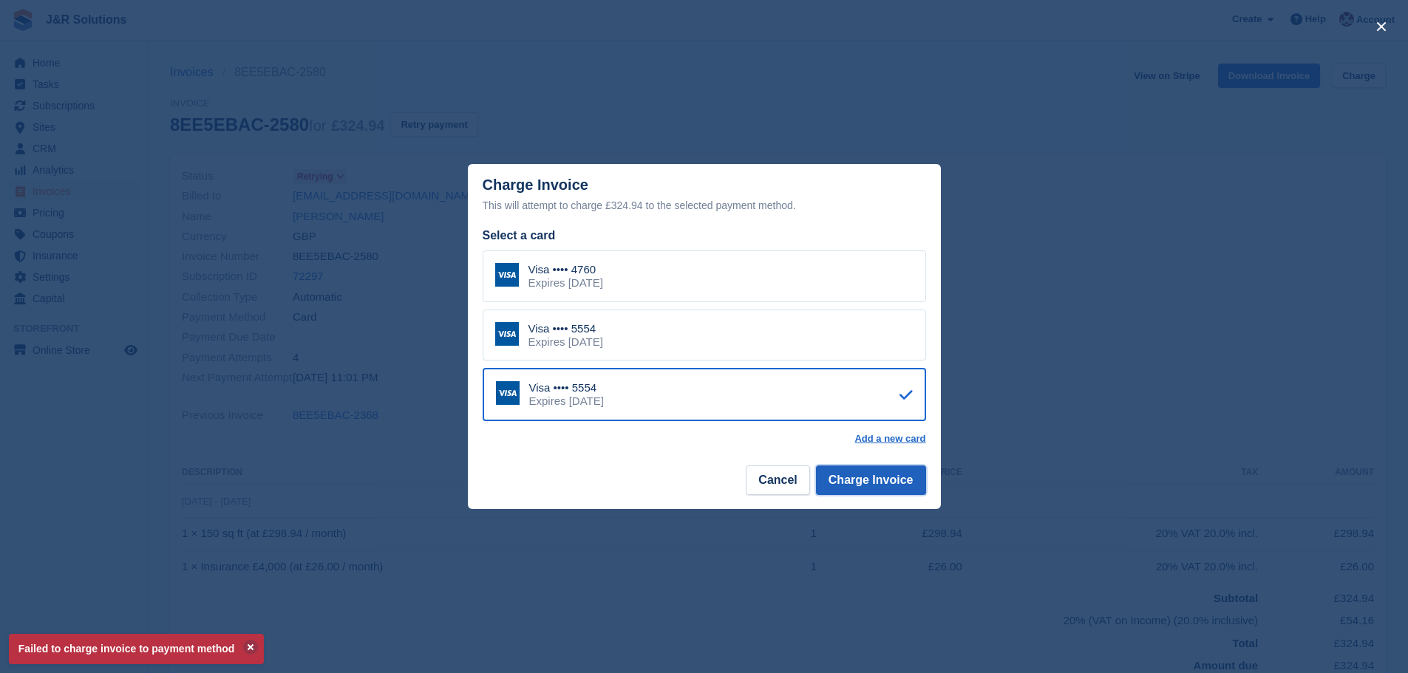
click at [861, 470] on button "Charge Invoice" at bounding box center [871, 481] width 110 height 30
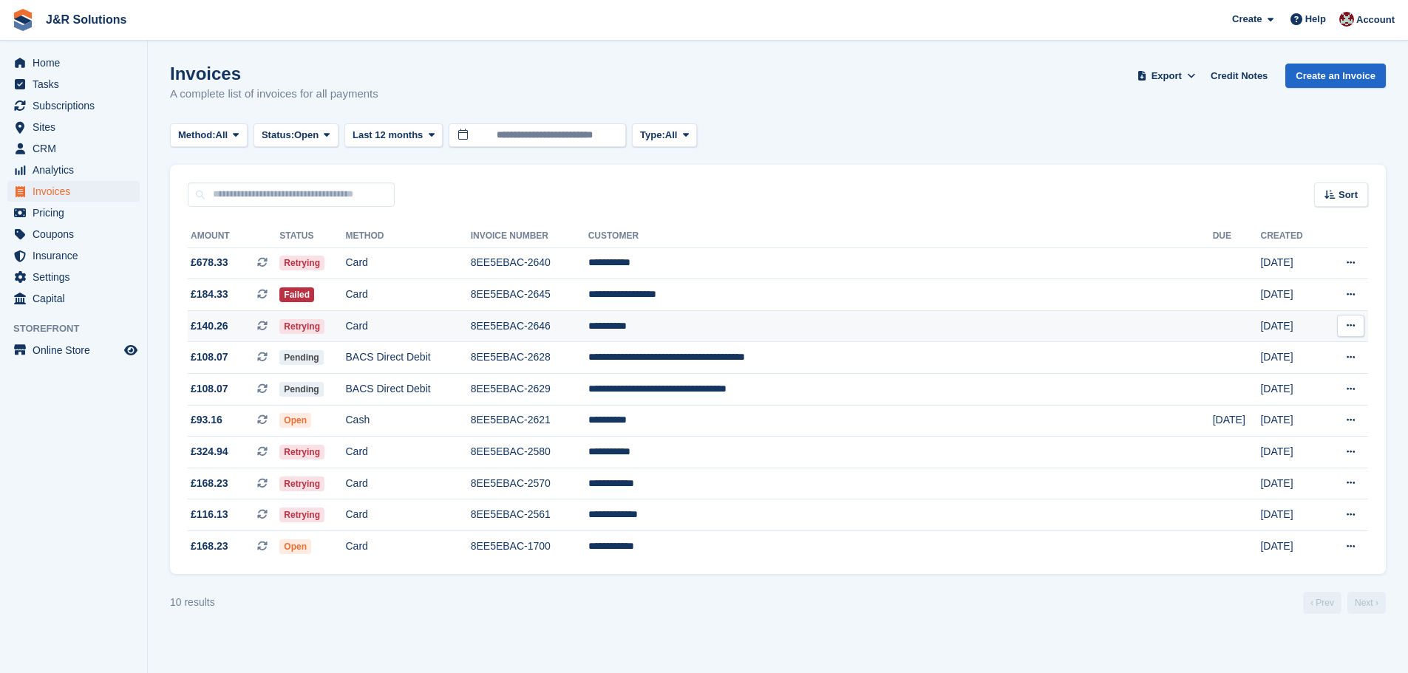
click at [588, 327] on td "8EE5EBAC-2646" at bounding box center [529, 326] width 117 height 32
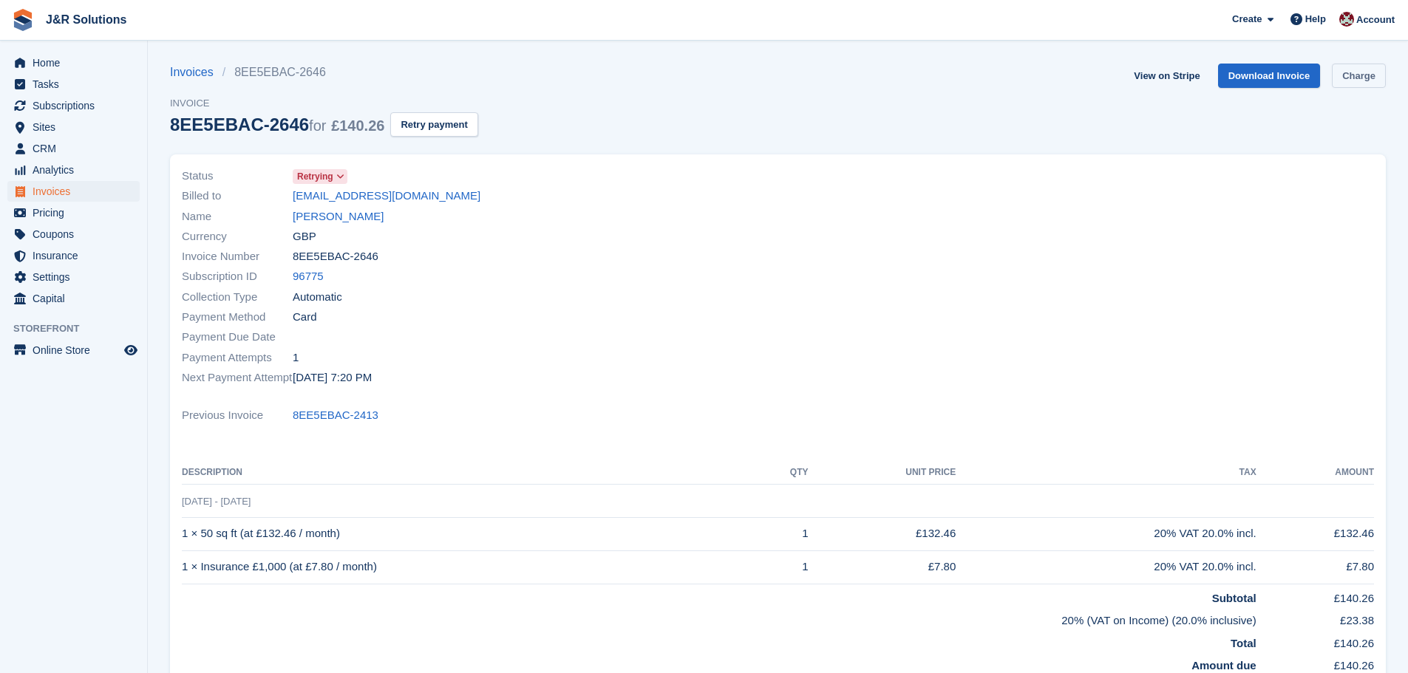
click at [1355, 73] on link "Charge" at bounding box center [1359, 76] width 54 height 24
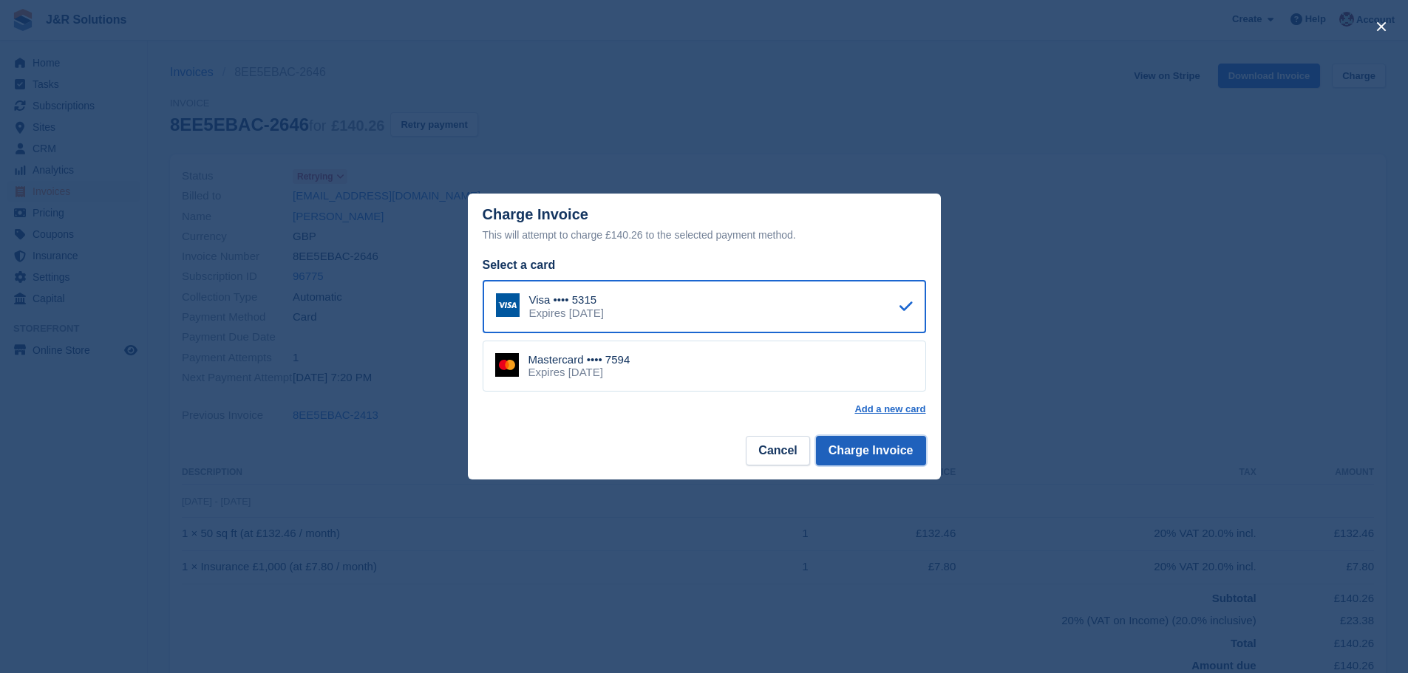
click at [894, 451] on button "Charge Invoice" at bounding box center [871, 451] width 110 height 30
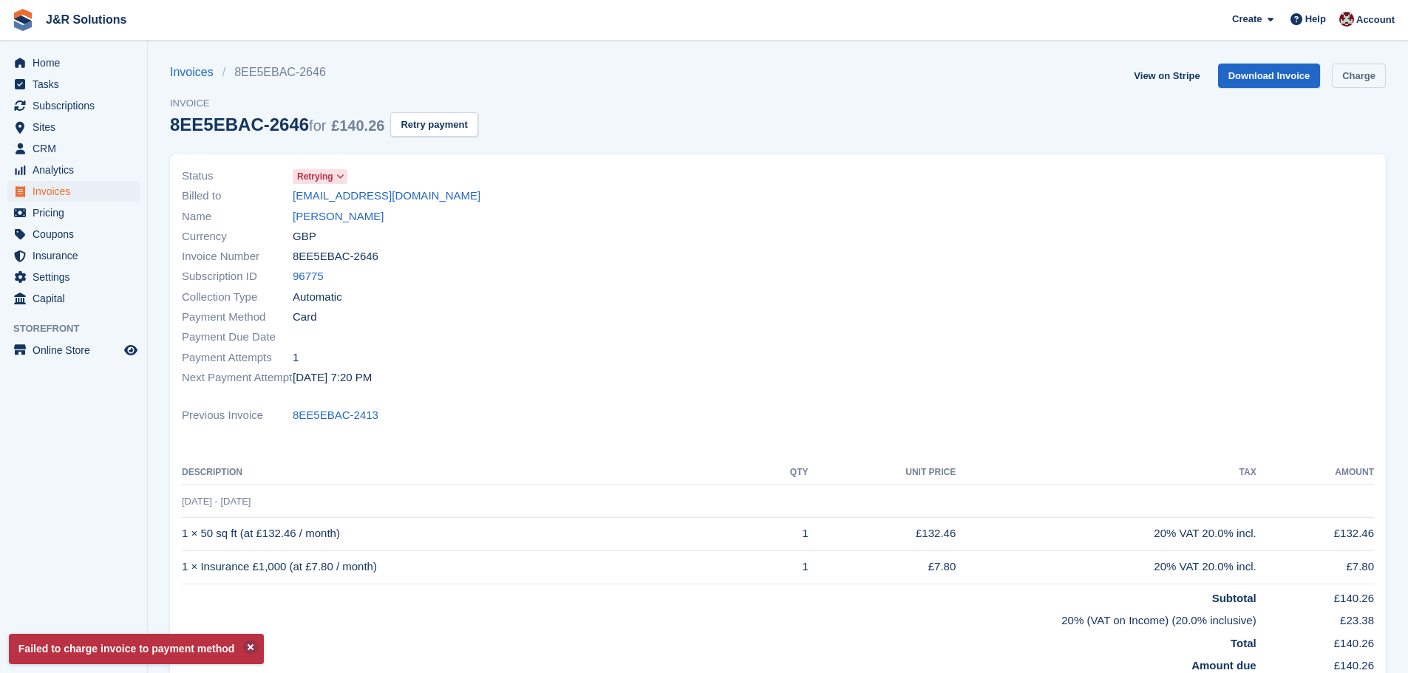
click at [1352, 76] on link "Charge" at bounding box center [1359, 76] width 54 height 24
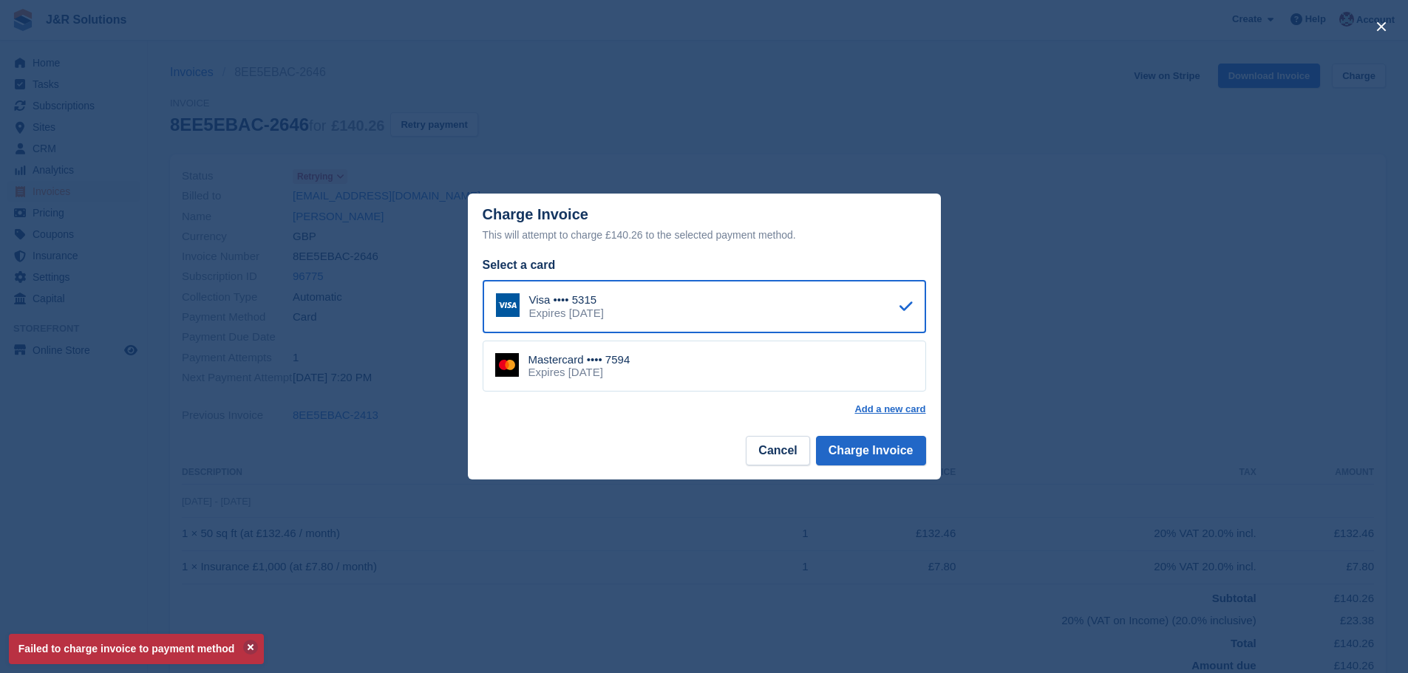
click at [840, 375] on div "Mastercard •••• 7594 Expires [DATE]" at bounding box center [704, 367] width 443 height 52
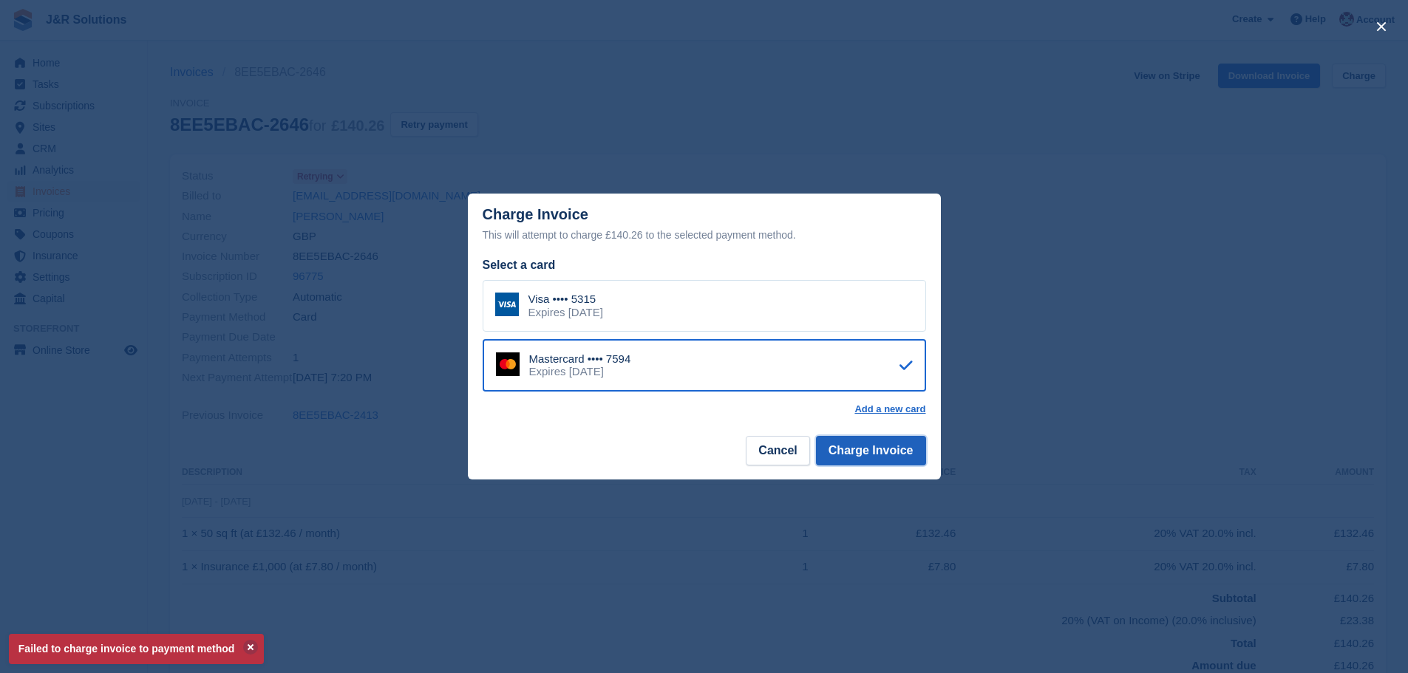
click at [864, 455] on button "Charge Invoice" at bounding box center [871, 451] width 110 height 30
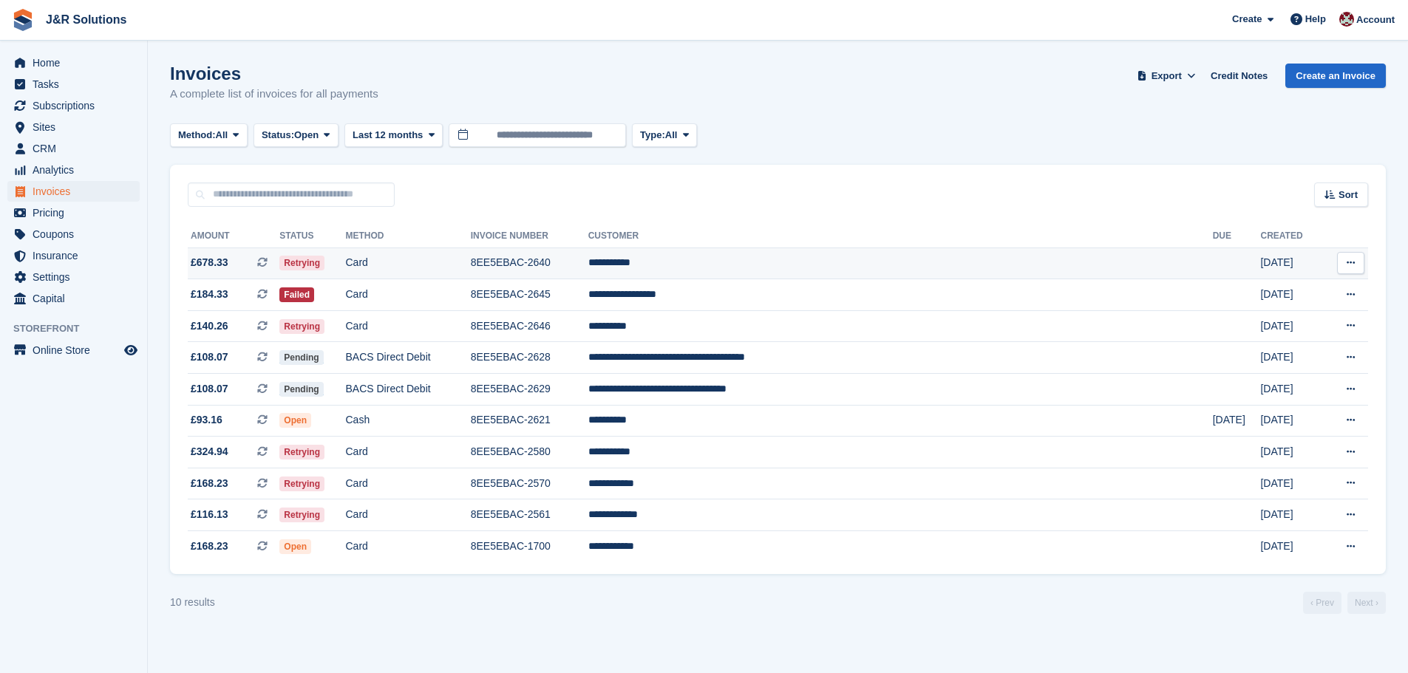
click at [794, 267] on td "**********" at bounding box center [900, 264] width 624 height 32
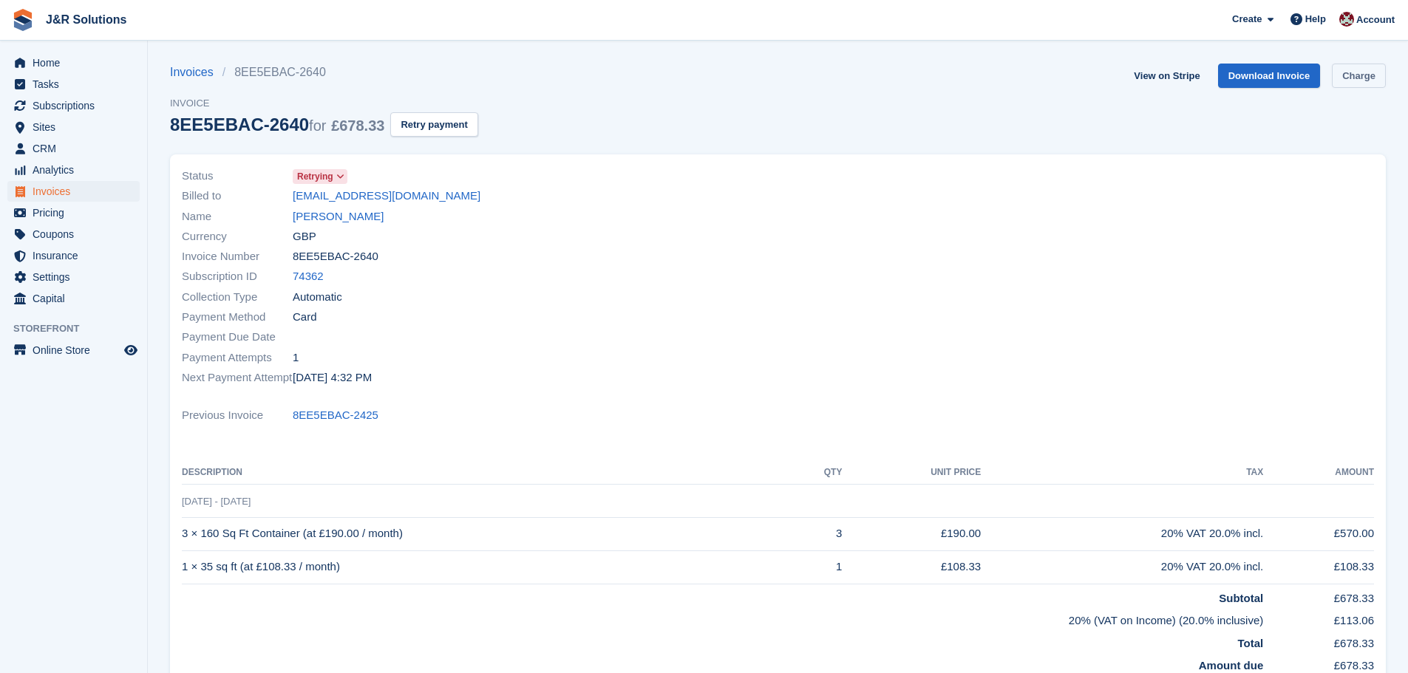
click at [1359, 75] on link "Charge" at bounding box center [1359, 76] width 54 height 24
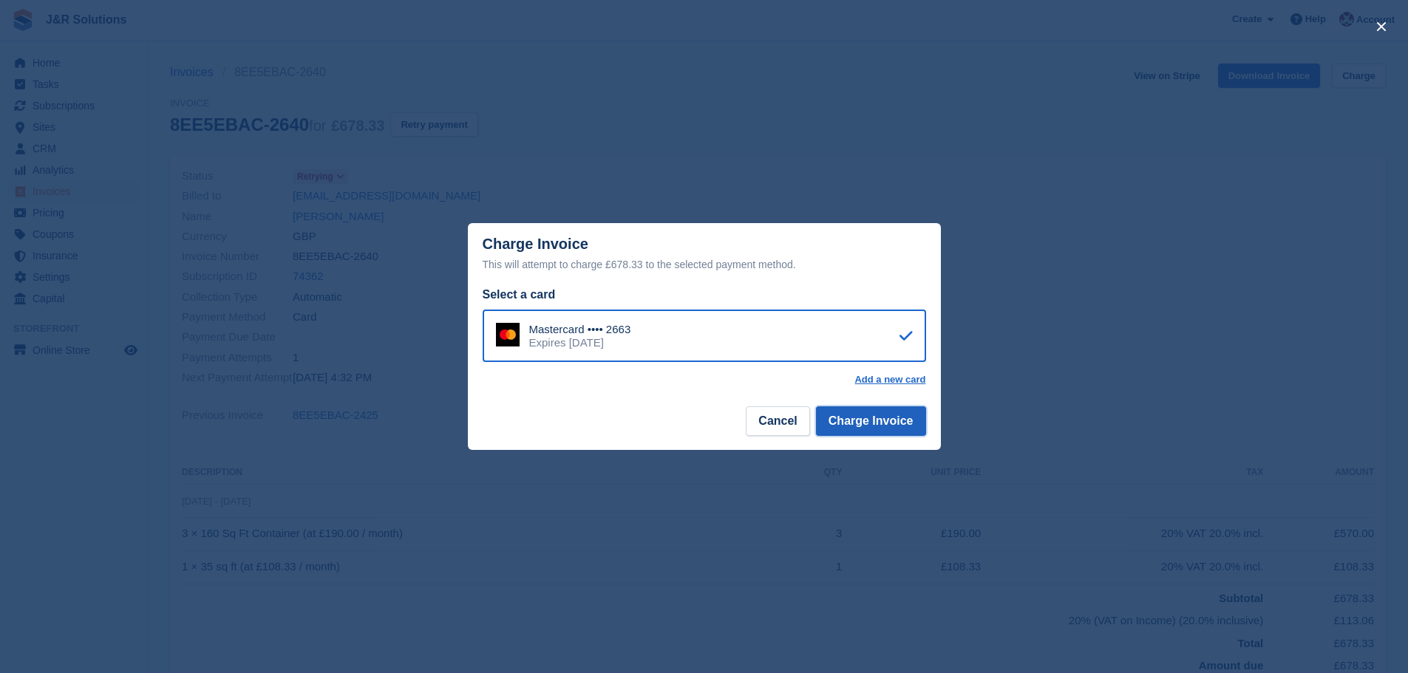
click at [856, 420] on button "Charge Invoice" at bounding box center [871, 421] width 110 height 30
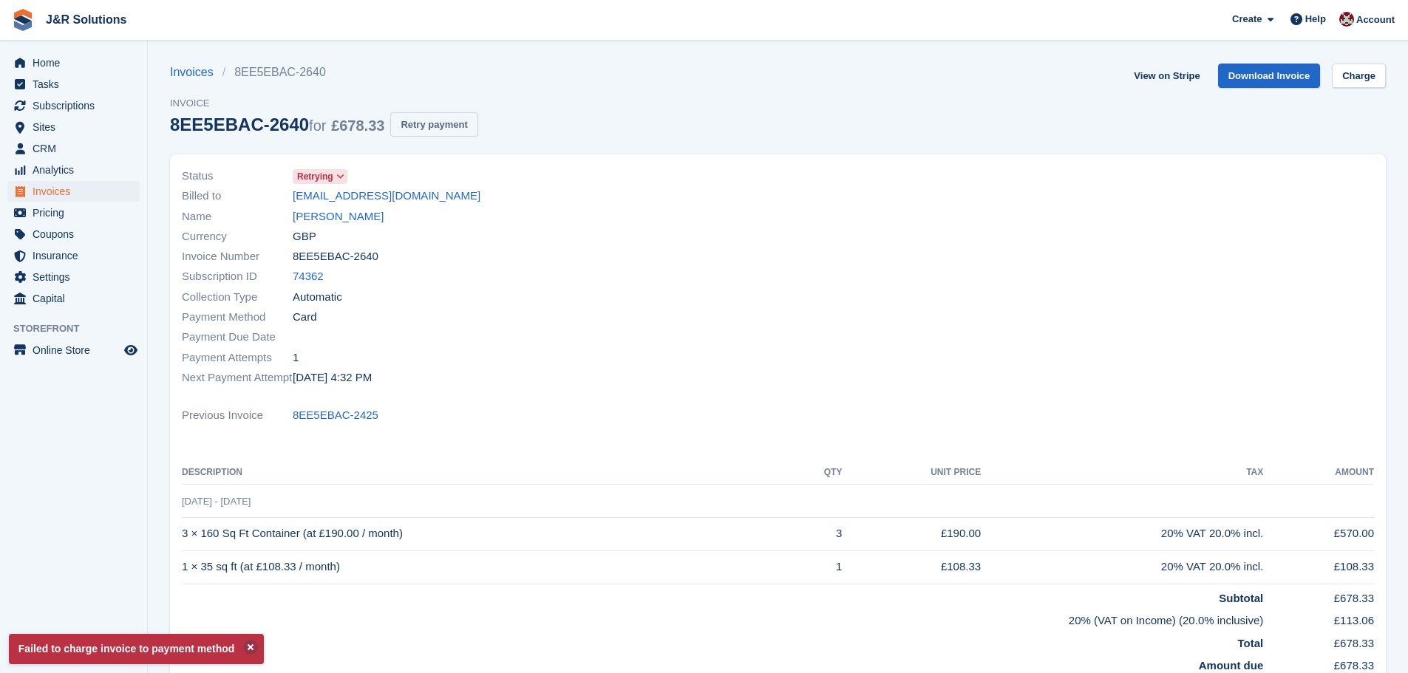
click at [422, 120] on button "Retry payment" at bounding box center [433, 124] width 87 height 24
click at [34, 60] on span "Home" at bounding box center [77, 62] width 89 height 21
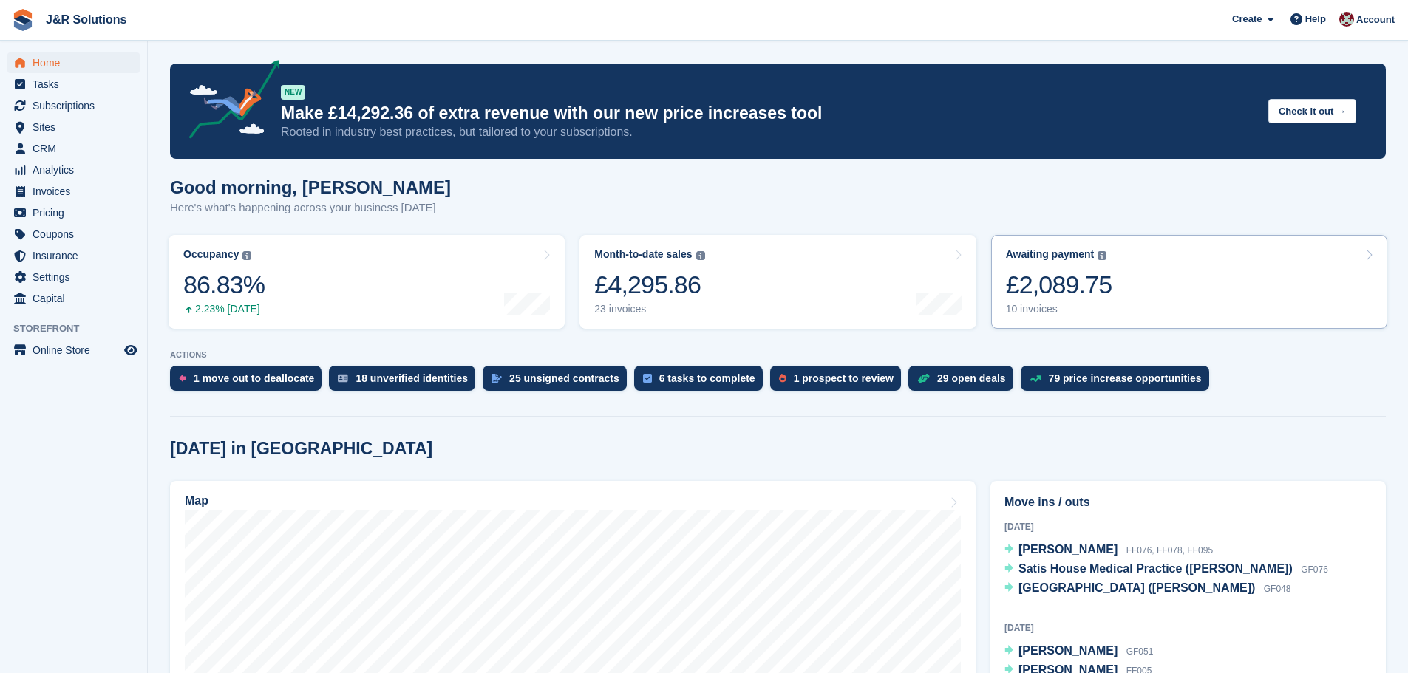
click at [1038, 303] on div "10 invoices" at bounding box center [1059, 309] width 106 height 13
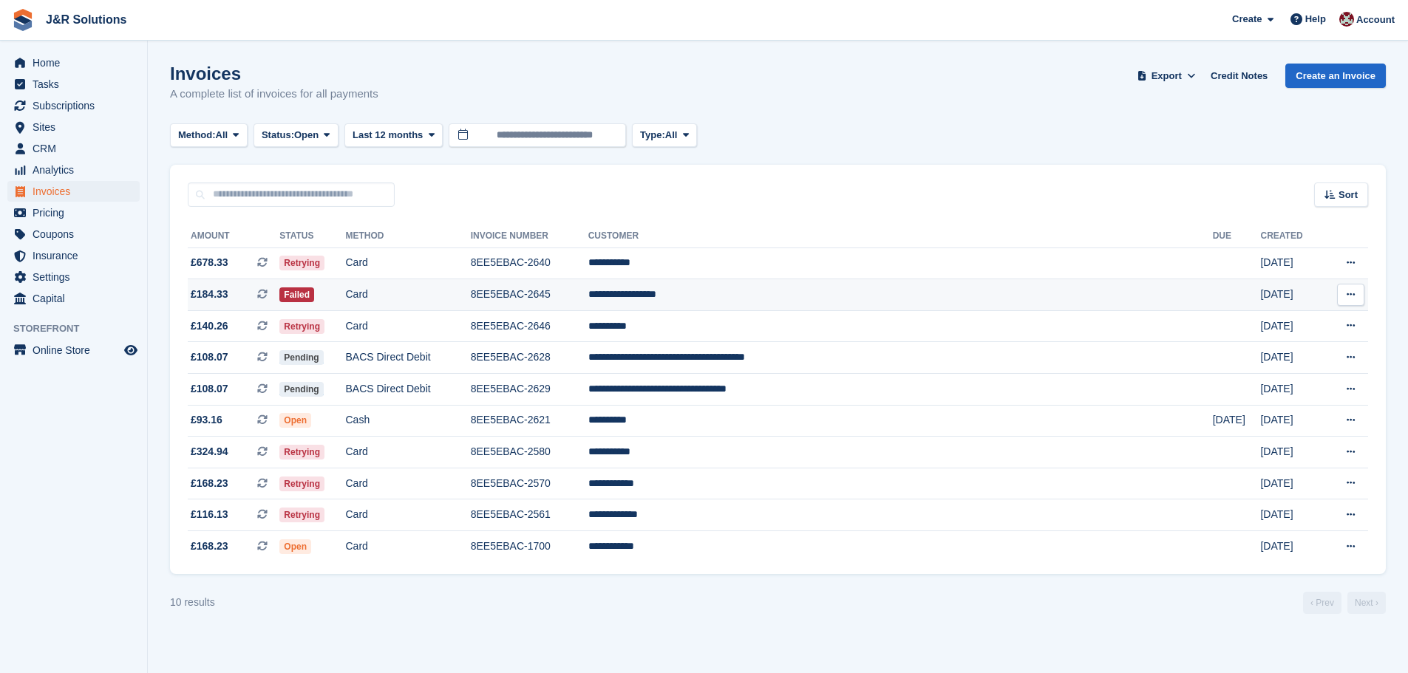
click at [588, 290] on td "8EE5EBAC-2645" at bounding box center [529, 295] width 117 height 32
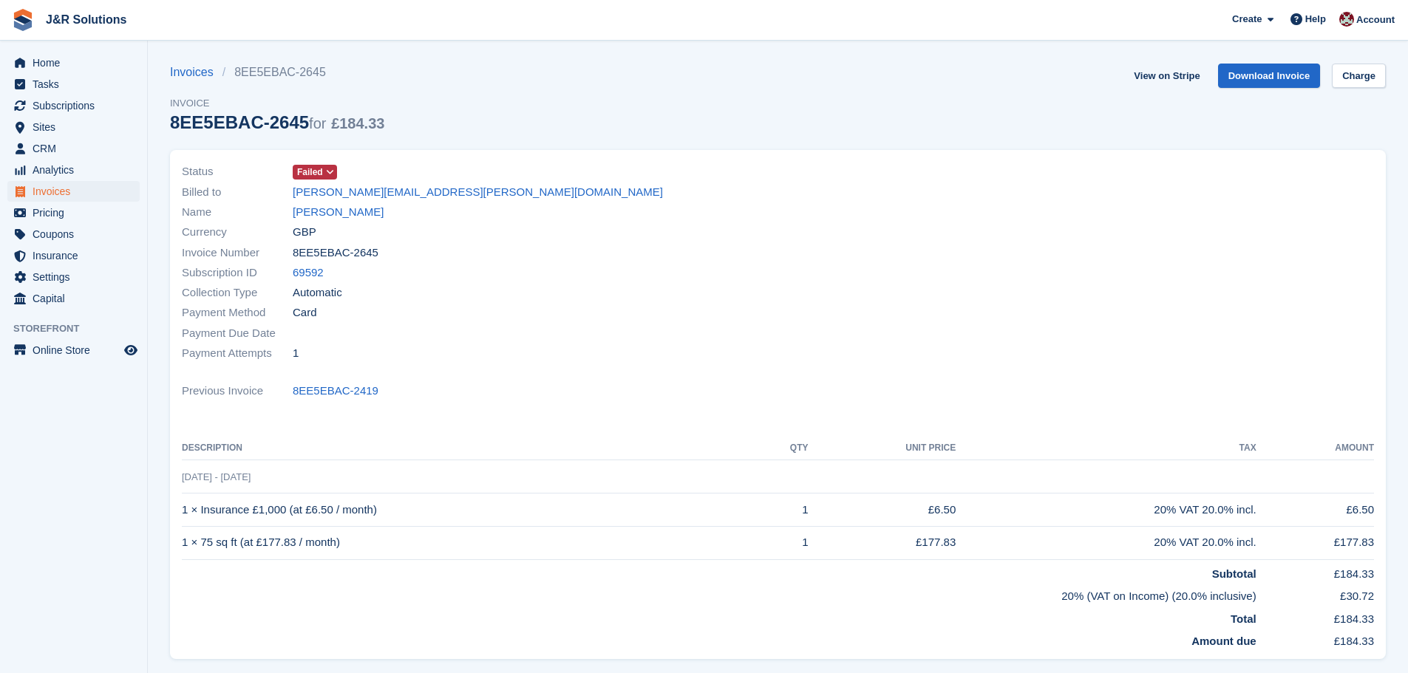
click at [326, 168] on icon at bounding box center [330, 172] width 8 height 9
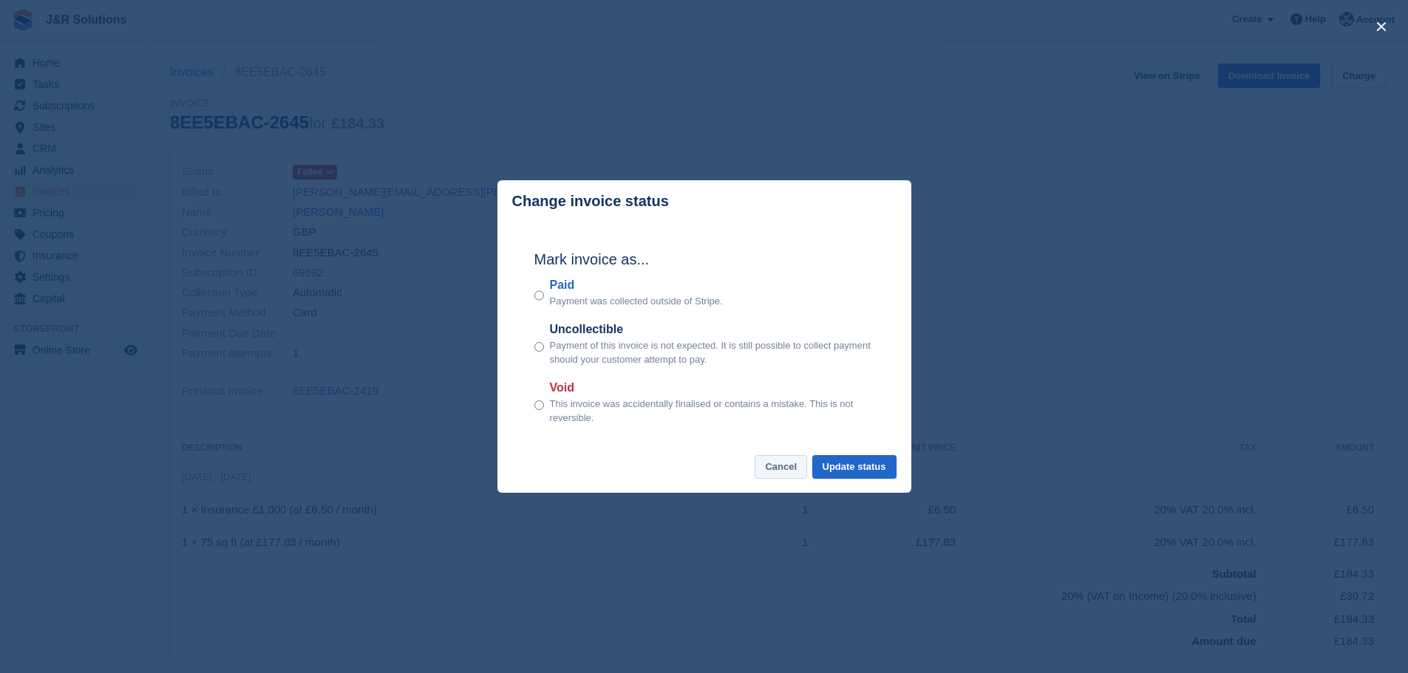
click at [784, 466] on button "Cancel" at bounding box center [780, 467] width 52 height 24
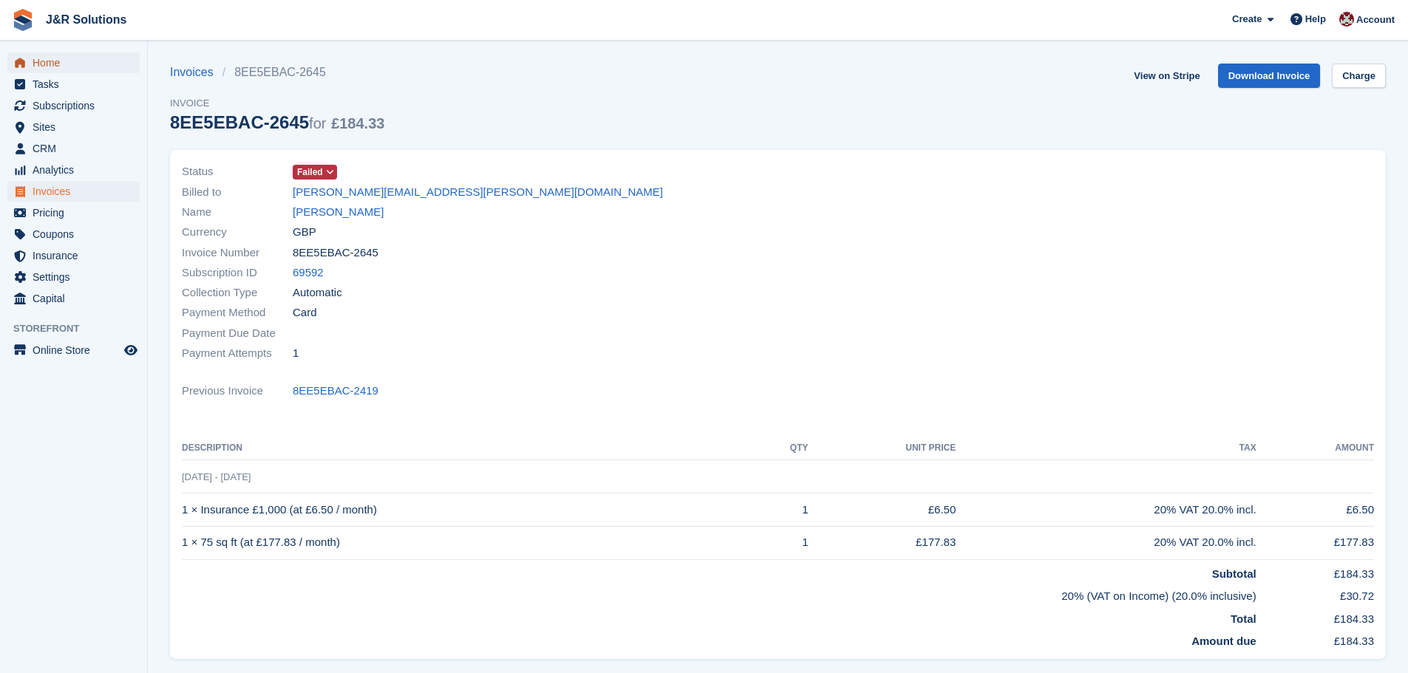
click at [47, 65] on span "Home" at bounding box center [77, 62] width 89 height 21
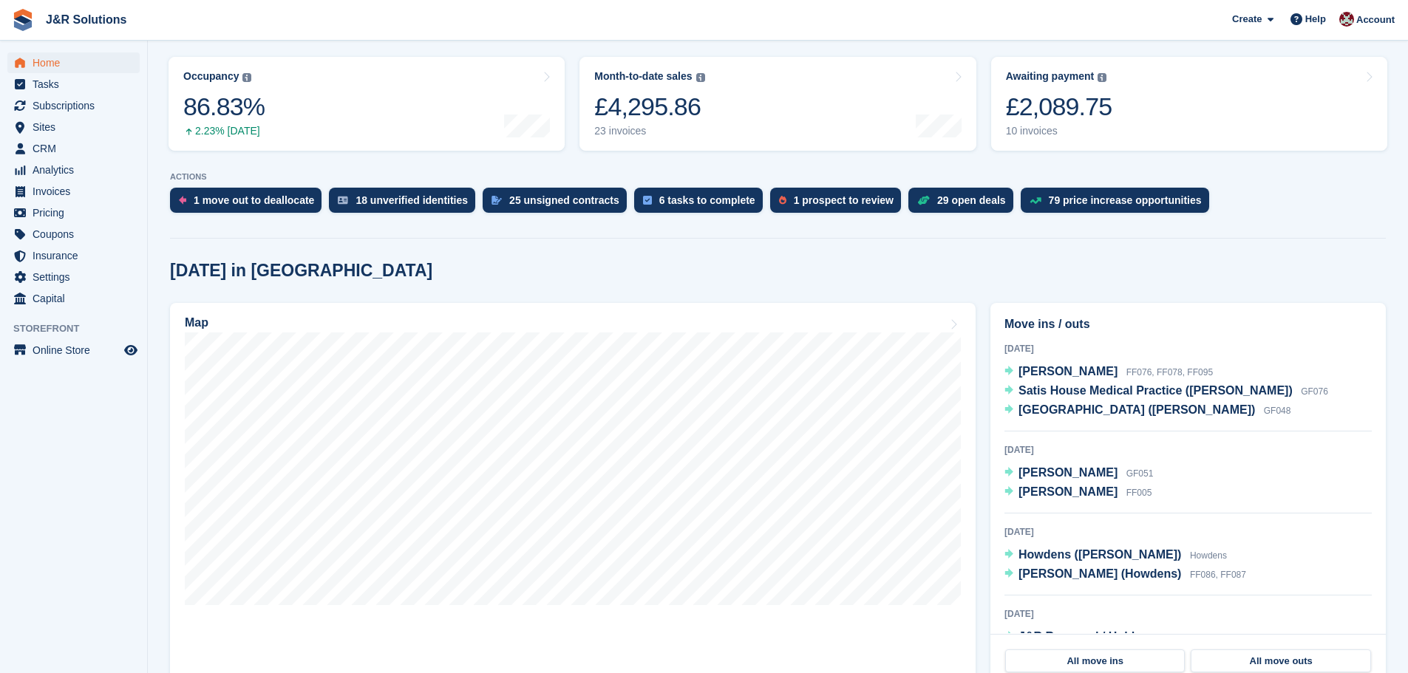
scroll to position [222, 0]
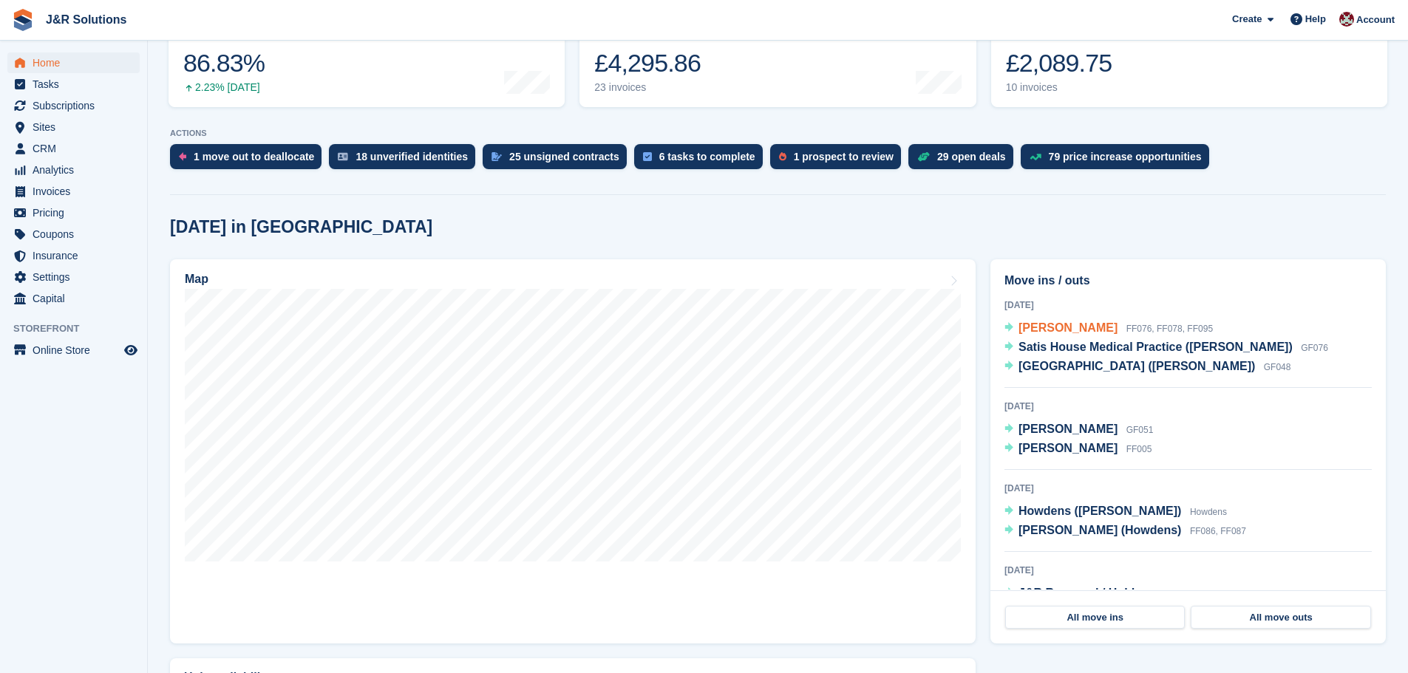
click at [1107, 328] on span "Bradley Poultney" at bounding box center [1067, 327] width 99 height 13
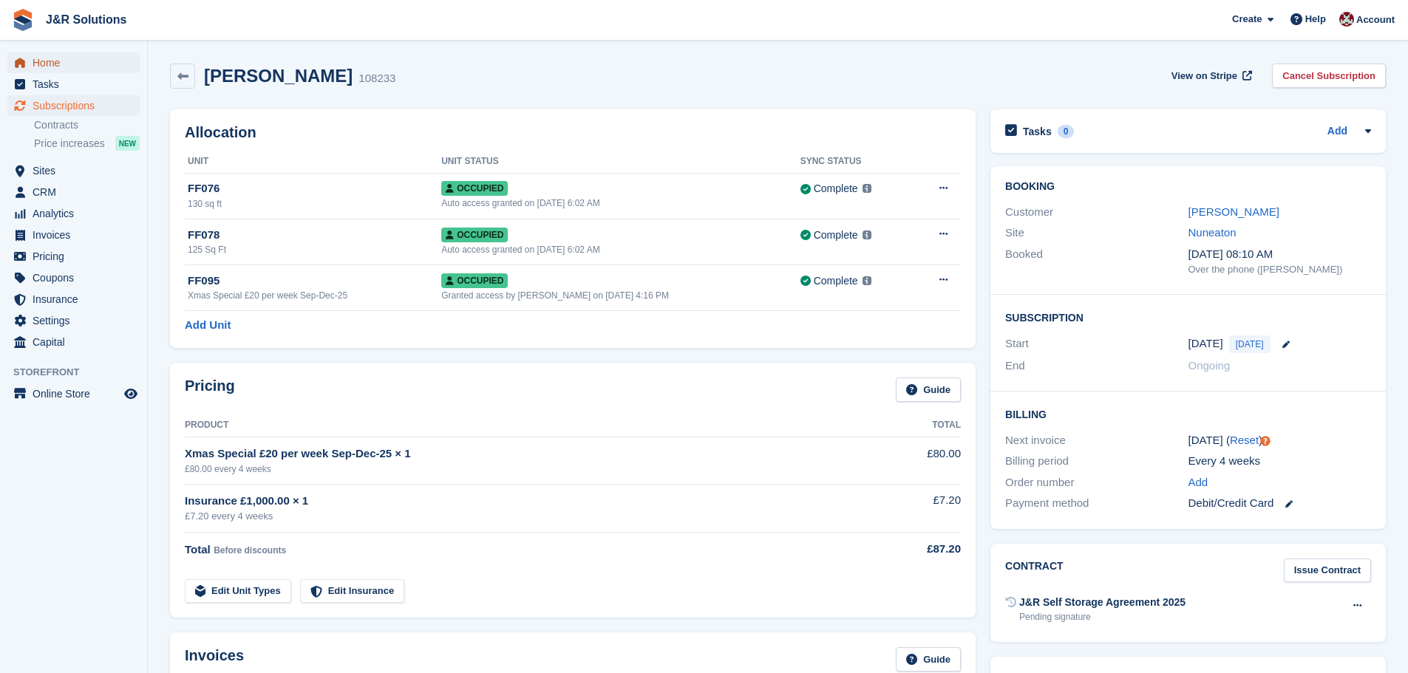
click at [49, 66] on span "Home" at bounding box center [77, 62] width 89 height 21
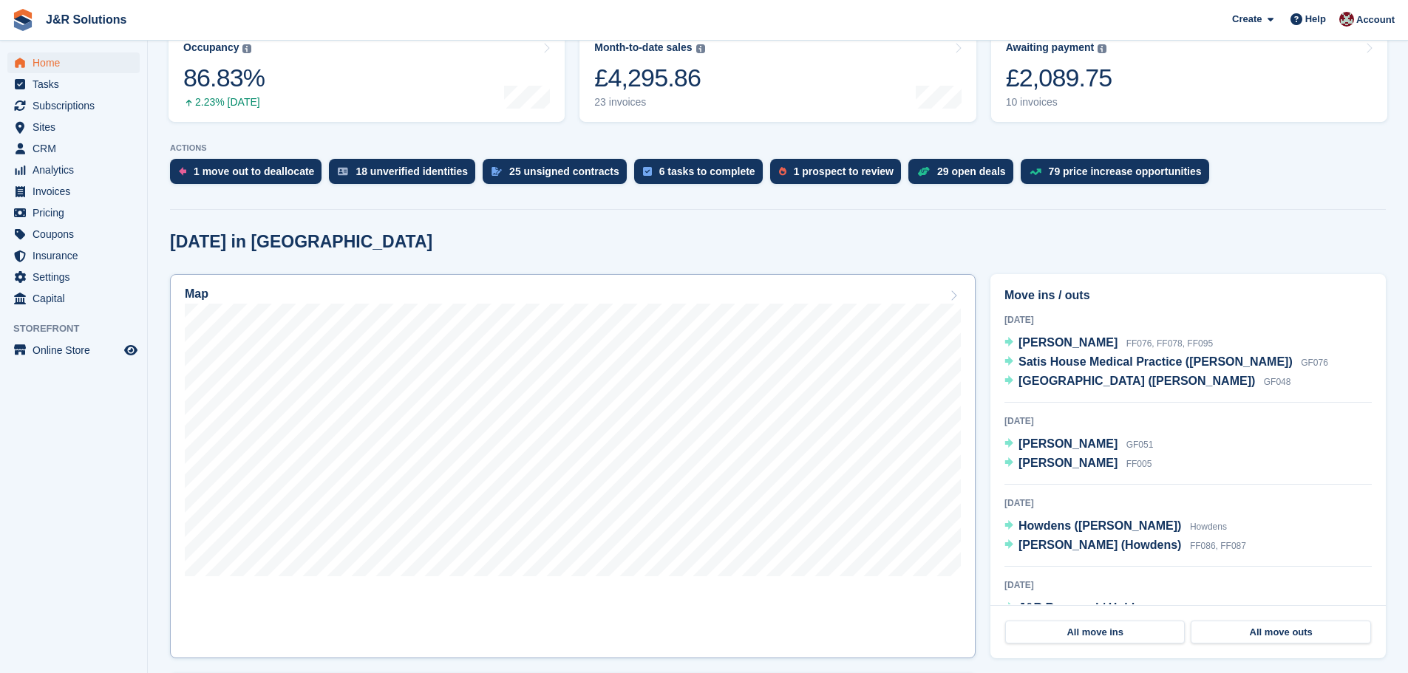
scroll to position [222, 0]
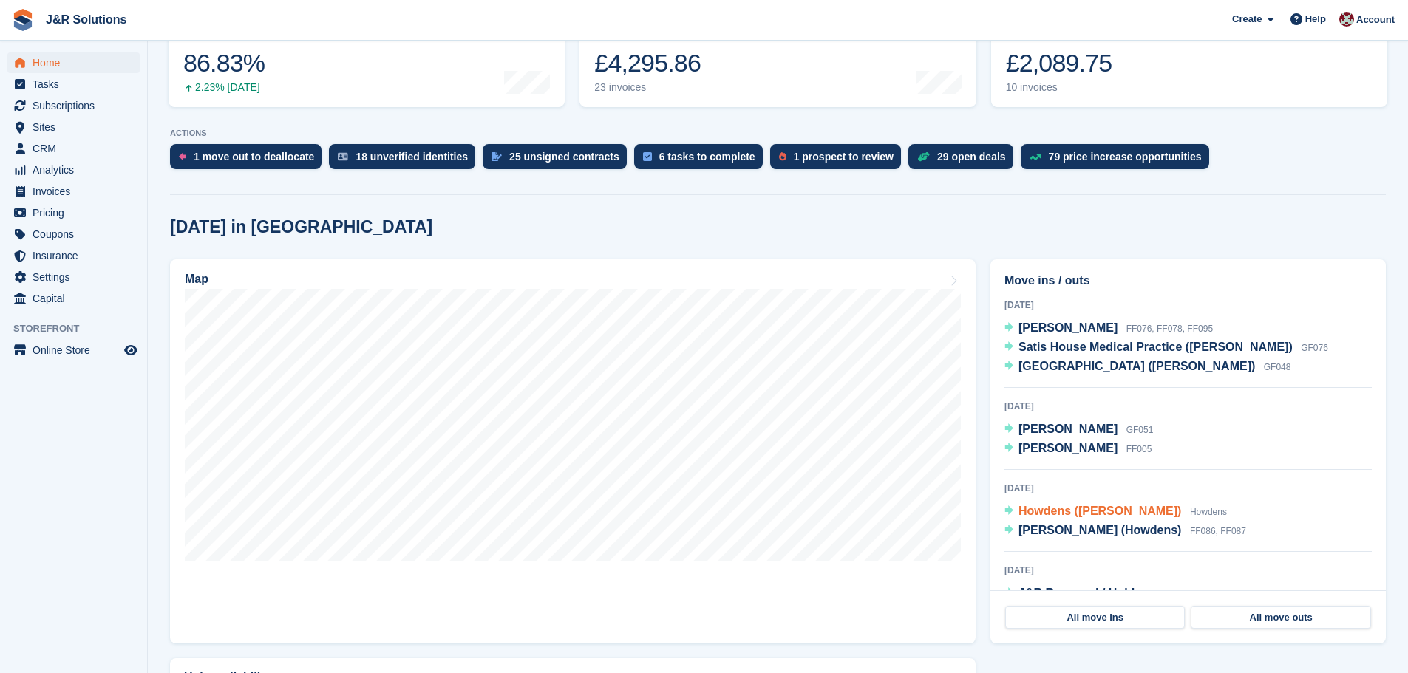
click at [1128, 514] on span "Howdens ([PERSON_NAME])" at bounding box center [1099, 511] width 163 height 13
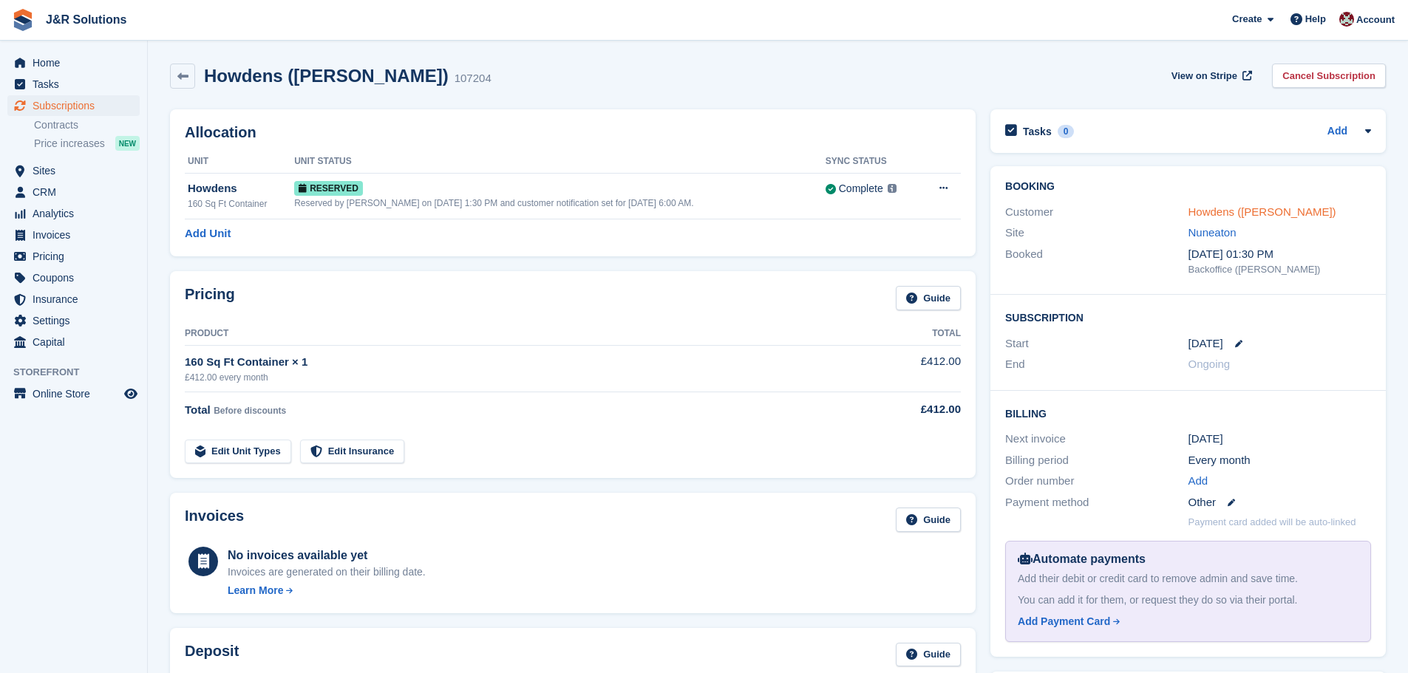
click at [1218, 205] on link "Howdens ([PERSON_NAME])" at bounding box center [1262, 211] width 148 height 13
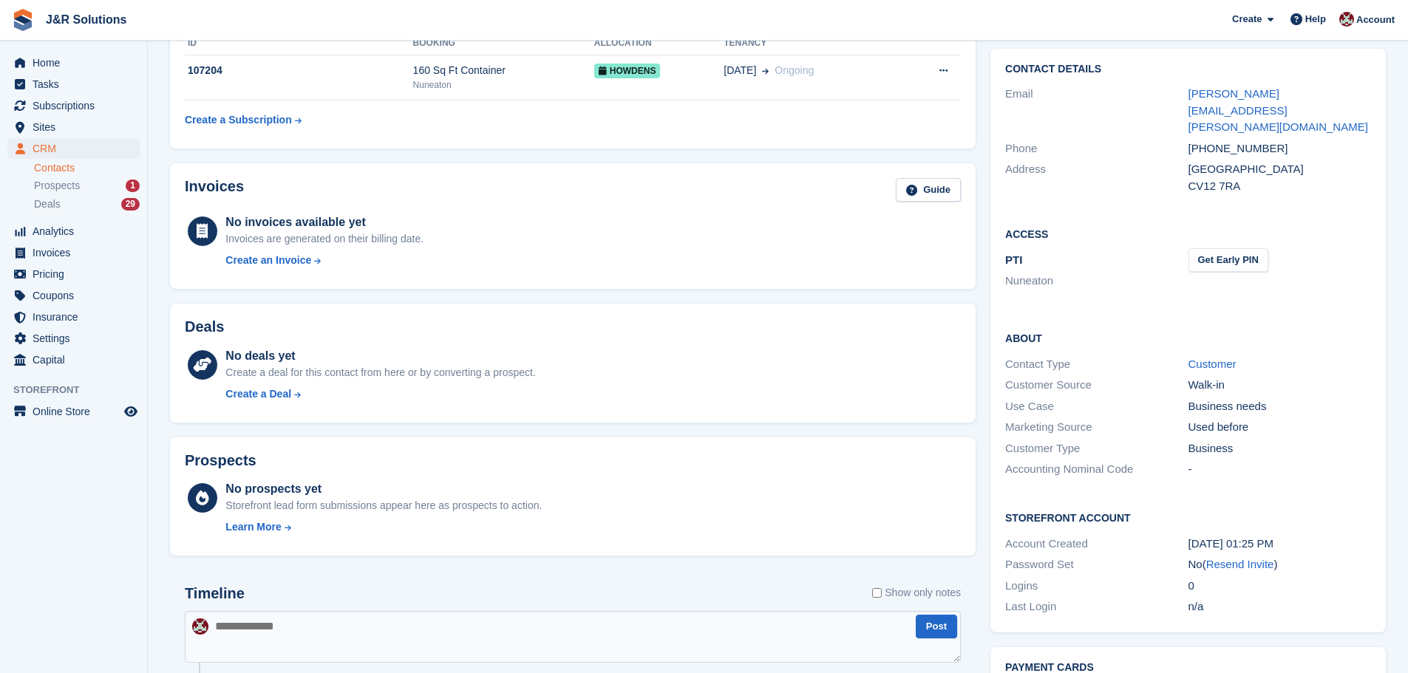
scroll to position [296, 0]
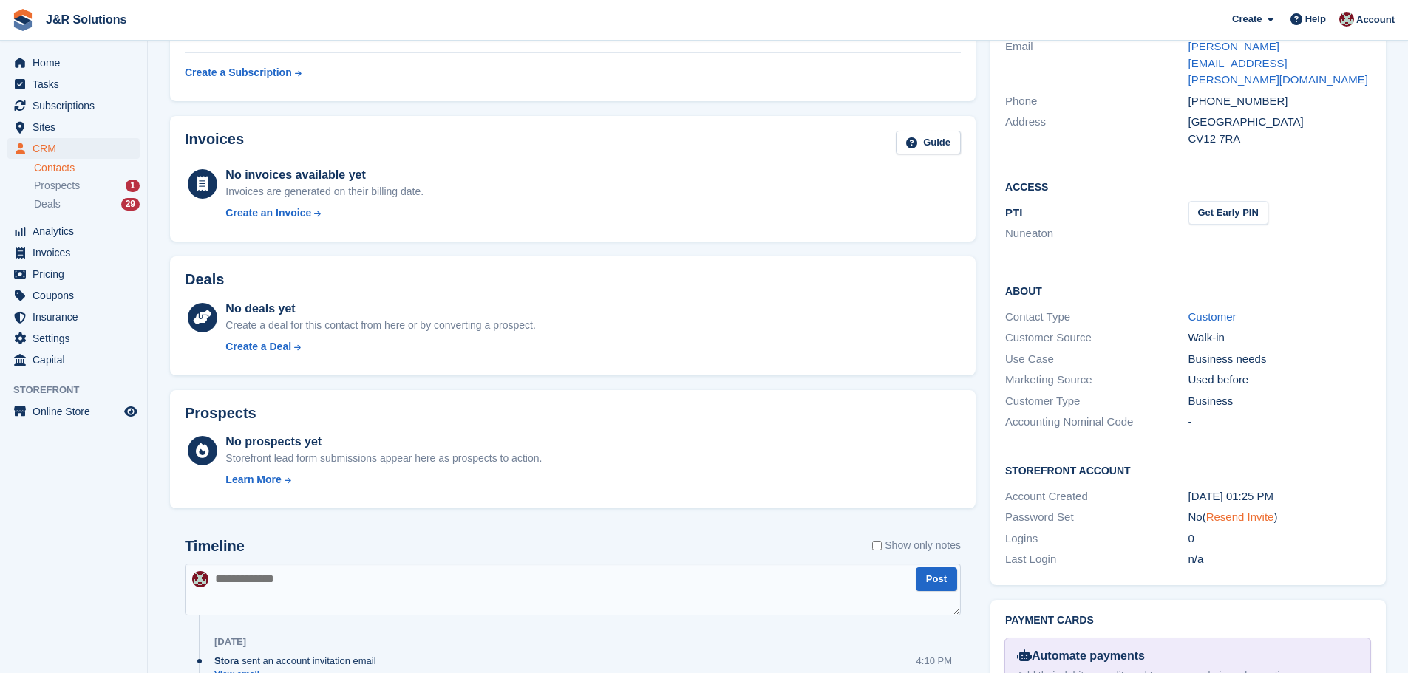
click at [1247, 511] on link "Resend Invite" at bounding box center [1240, 517] width 68 height 13
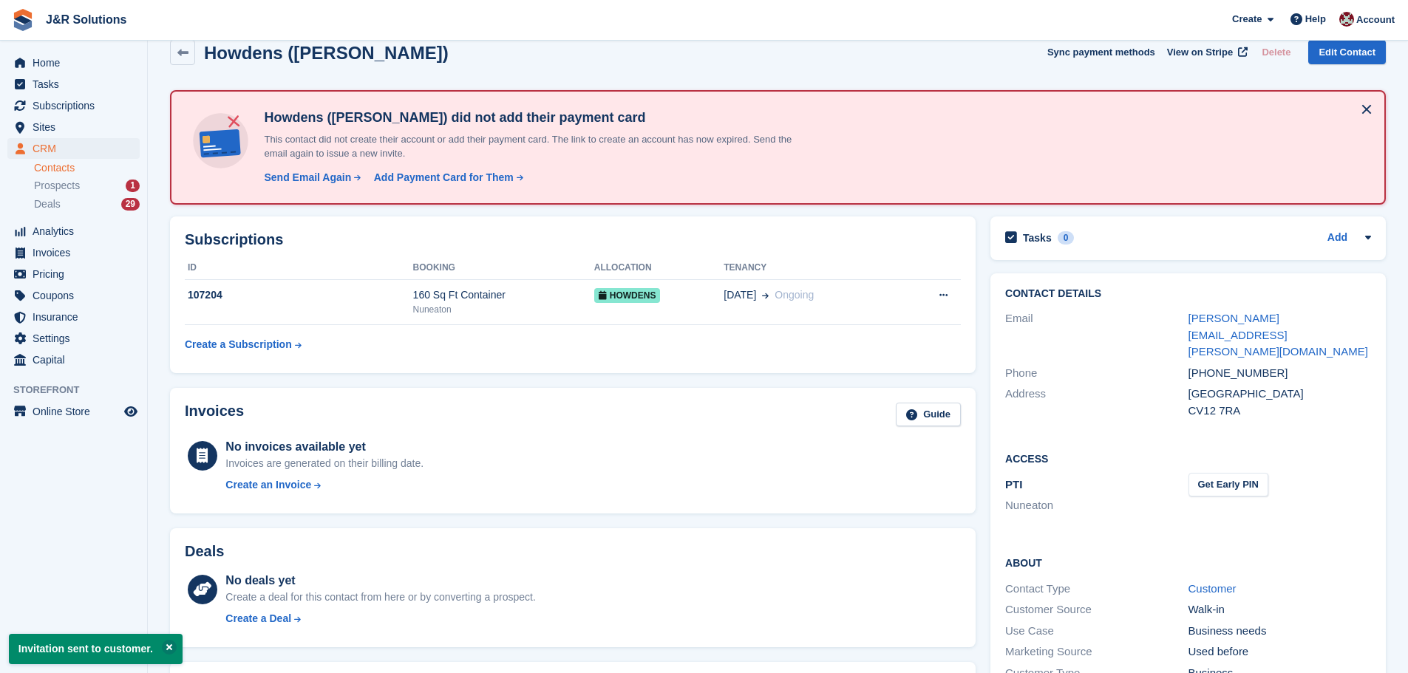
scroll to position [0, 0]
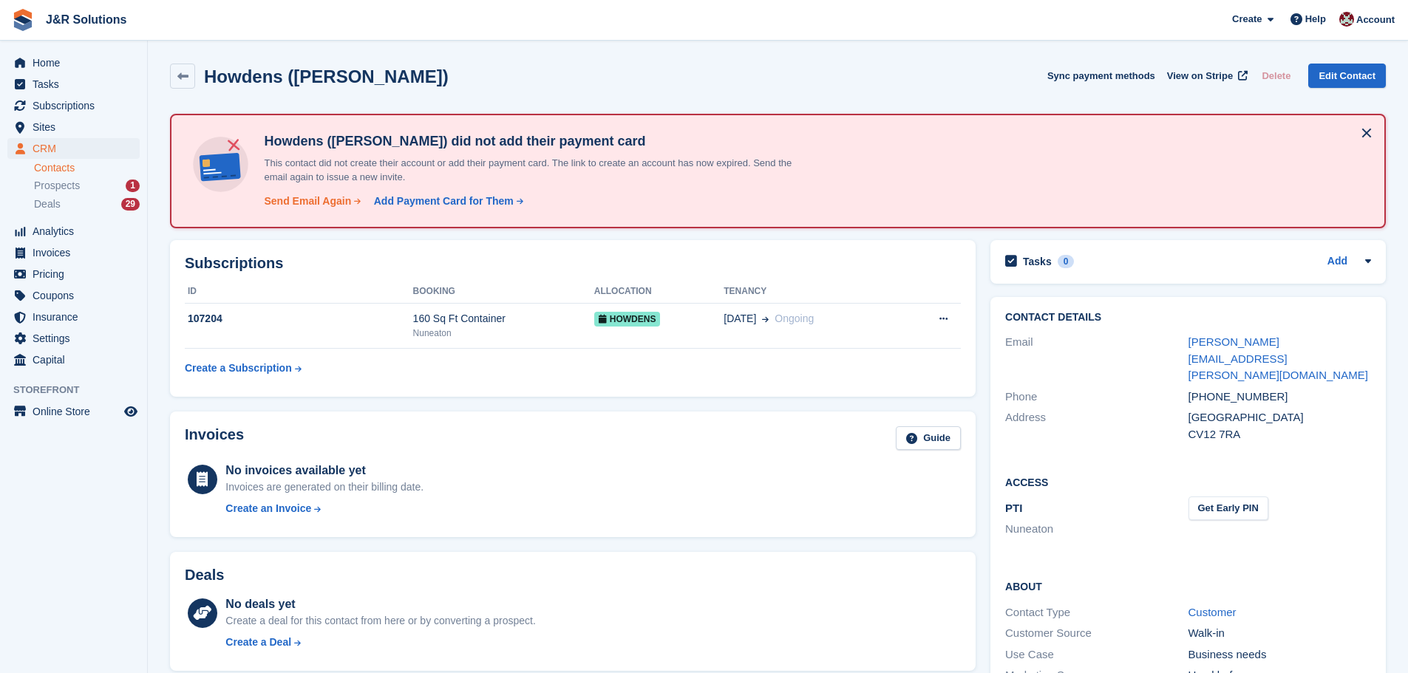
click at [307, 202] on div "Send Email Again" at bounding box center [307, 202] width 87 height 16
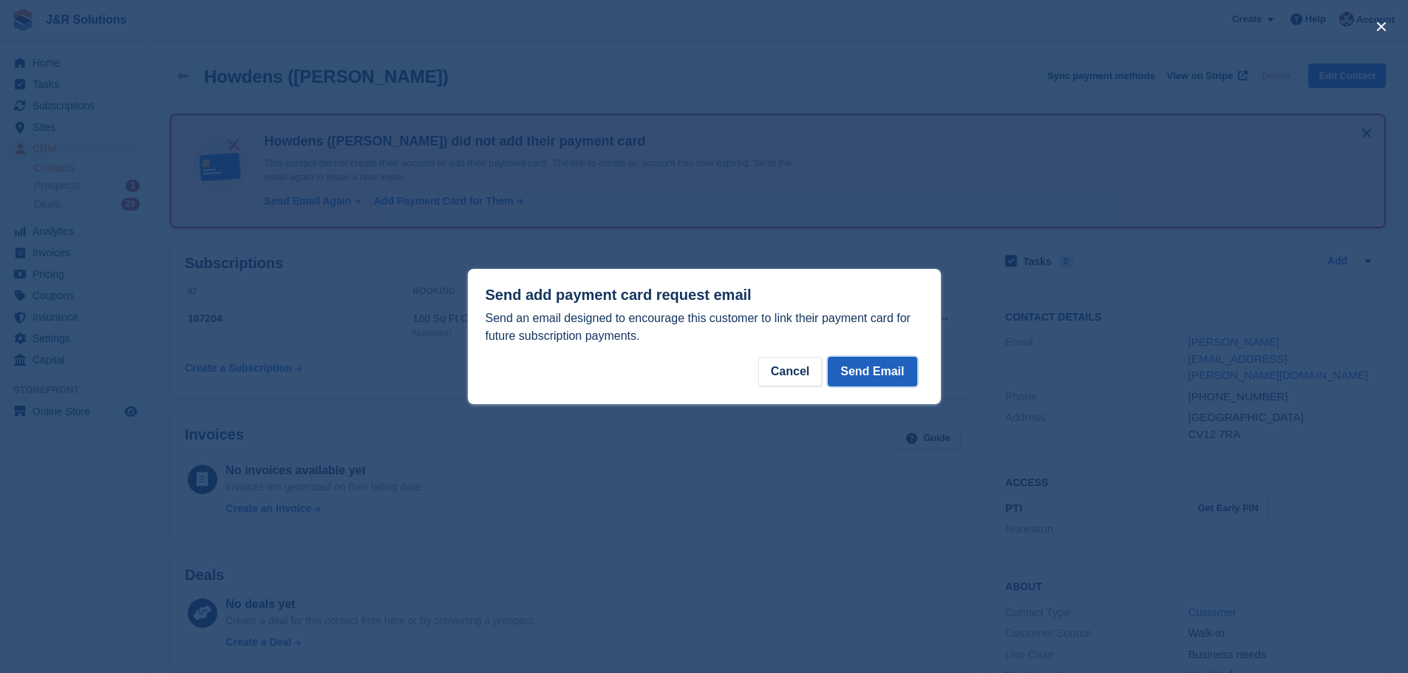
click at [903, 377] on button "Send Email" at bounding box center [872, 372] width 89 height 30
